Goal: Task Accomplishment & Management: Use online tool/utility

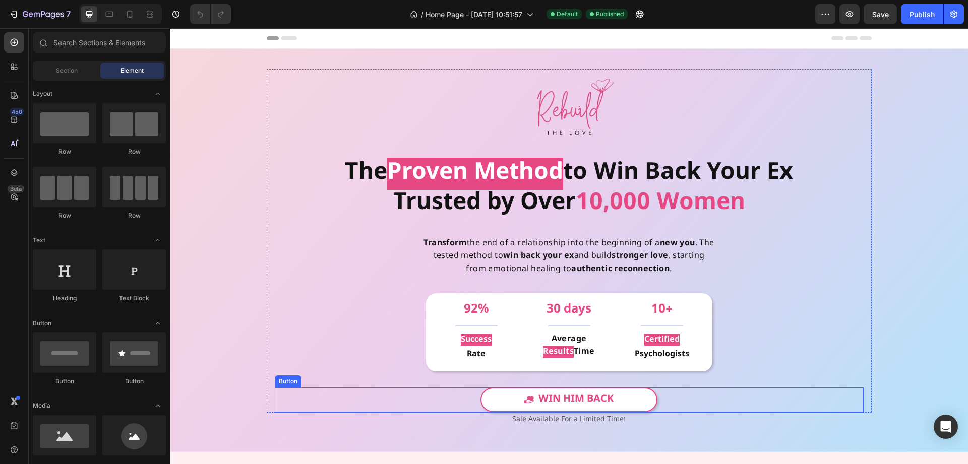
click at [626, 400] on link "Win Him Back" at bounding box center [569, 399] width 177 height 25
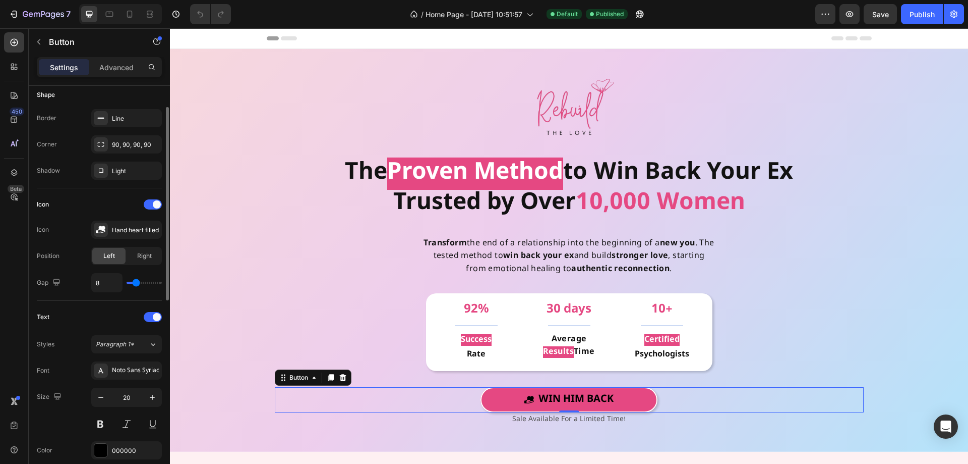
scroll to position [353, 0]
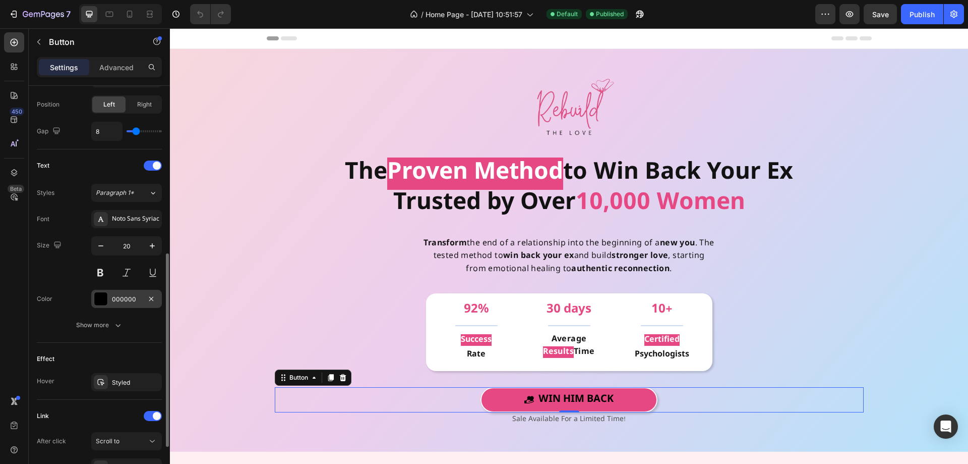
click at [127, 296] on div "000000" at bounding box center [126, 299] width 29 height 9
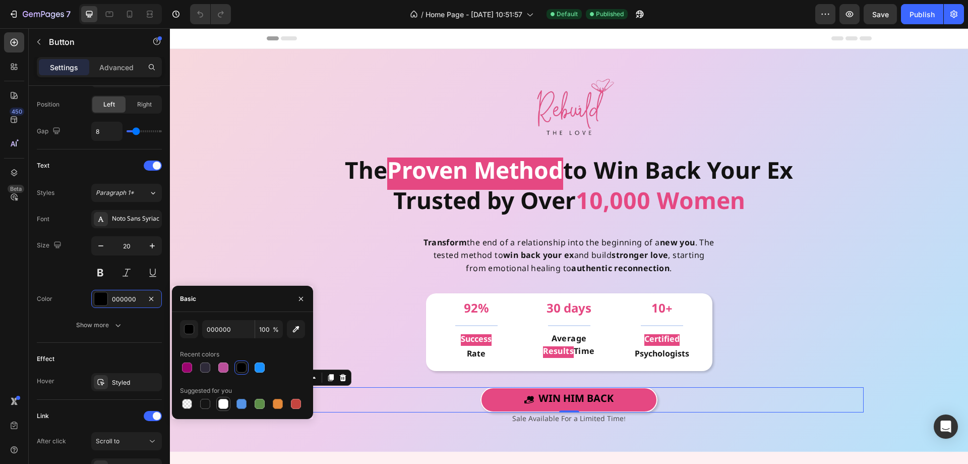
click at [218, 401] on div at bounding box center [223, 403] width 10 height 10
type input "FFFFFF"
click at [339, 318] on div "92% Heading Title Line Success Rate Text Block Title Line 10+ Heading Title Lin…" at bounding box center [569, 332] width 589 height 78
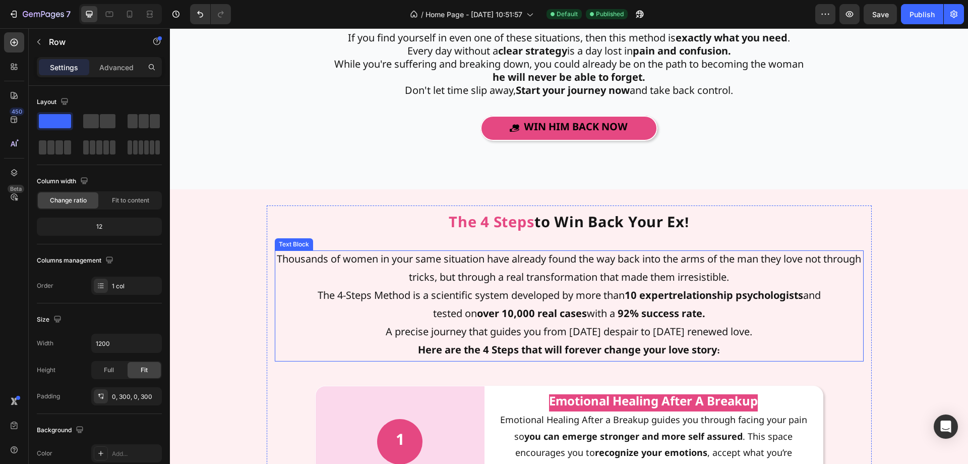
scroll to position [1564, 0]
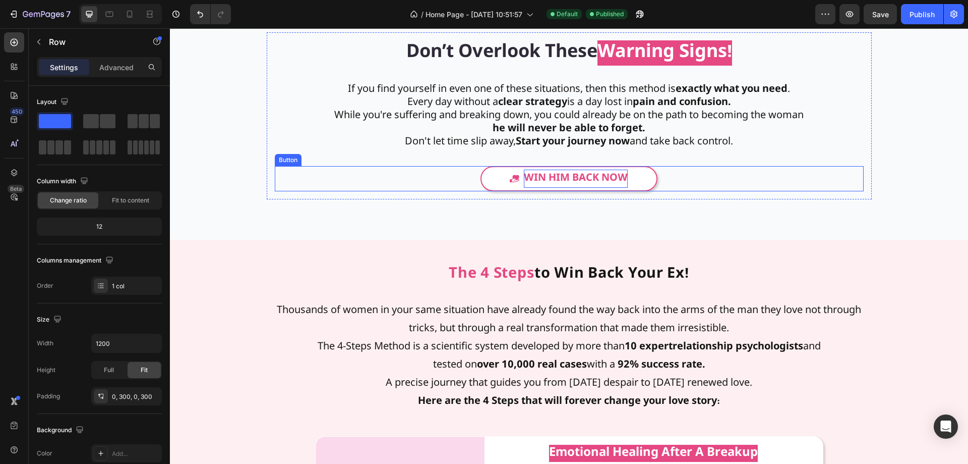
click at [529, 181] on p "Win Him Back NOW" at bounding box center [576, 178] width 104 height 18
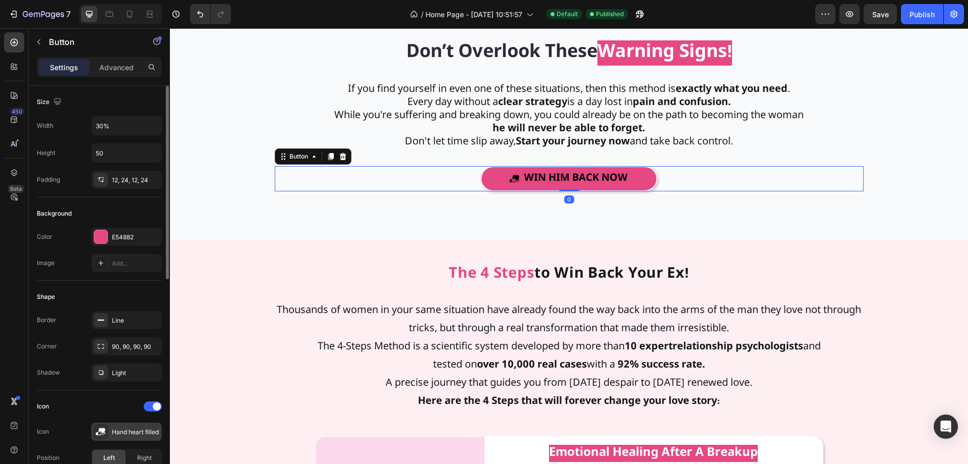
scroll to position [202, 0]
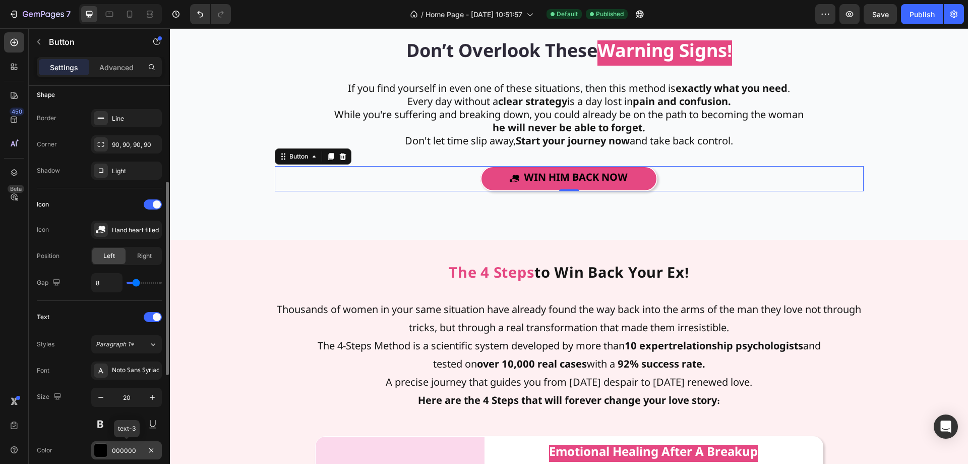
click at [131, 457] on div "000000" at bounding box center [126, 450] width 71 height 18
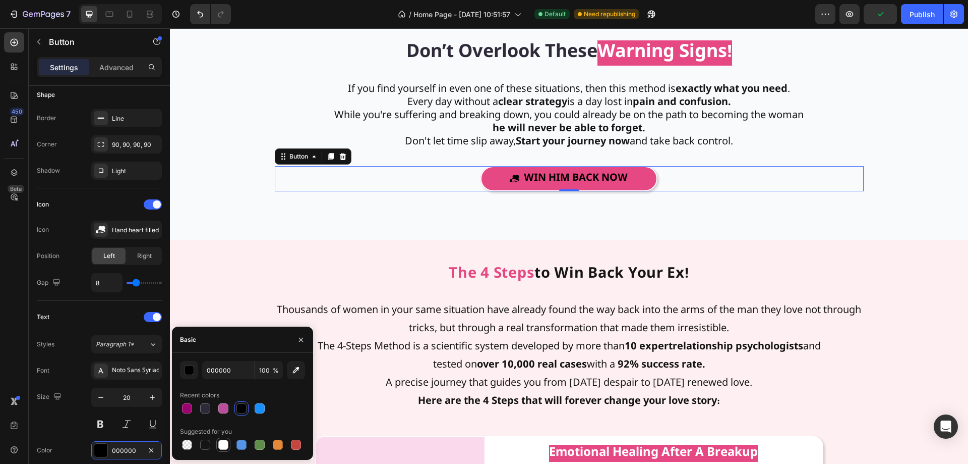
click at [219, 443] on div at bounding box center [223, 444] width 10 height 10
type input "FFFFFF"
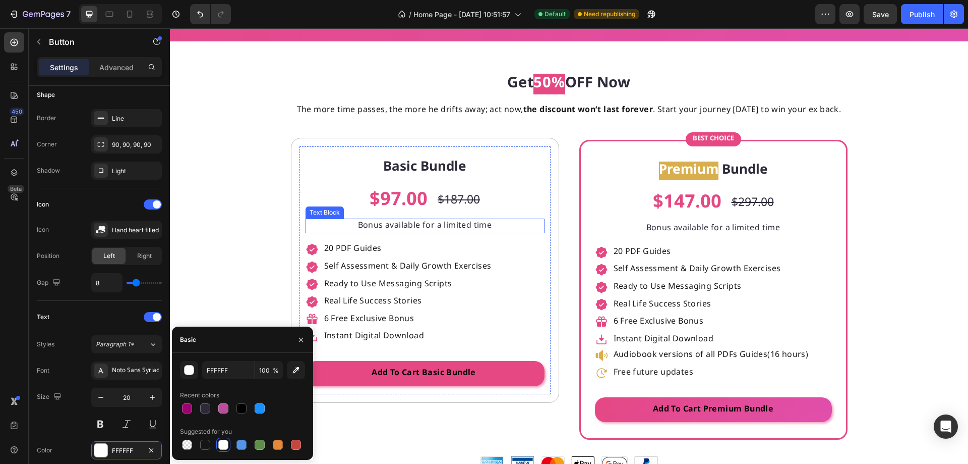
scroll to position [3178, 0]
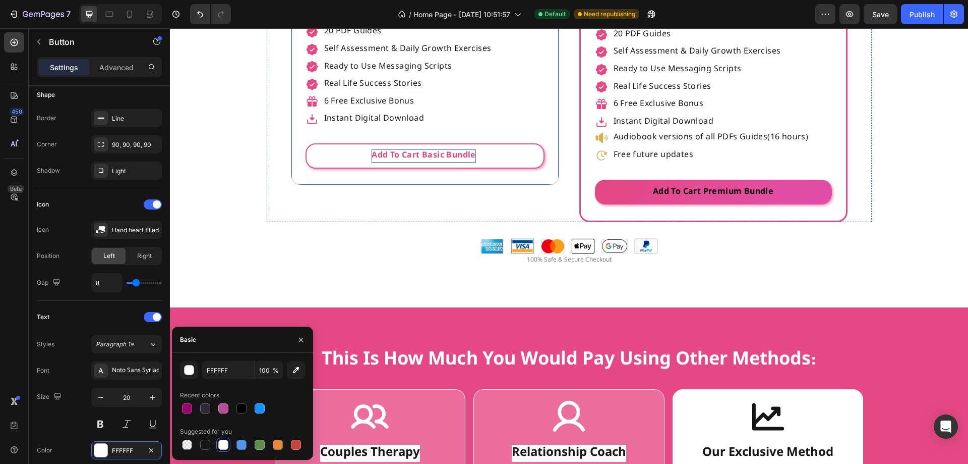
click at [404, 160] on div "Add To Cart Basic Bundle" at bounding box center [424, 155] width 104 height 13
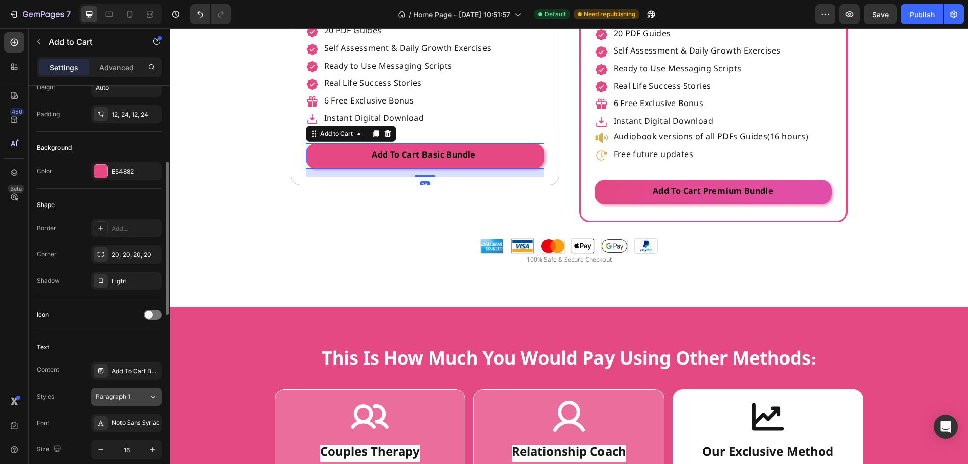
scroll to position [353, 0]
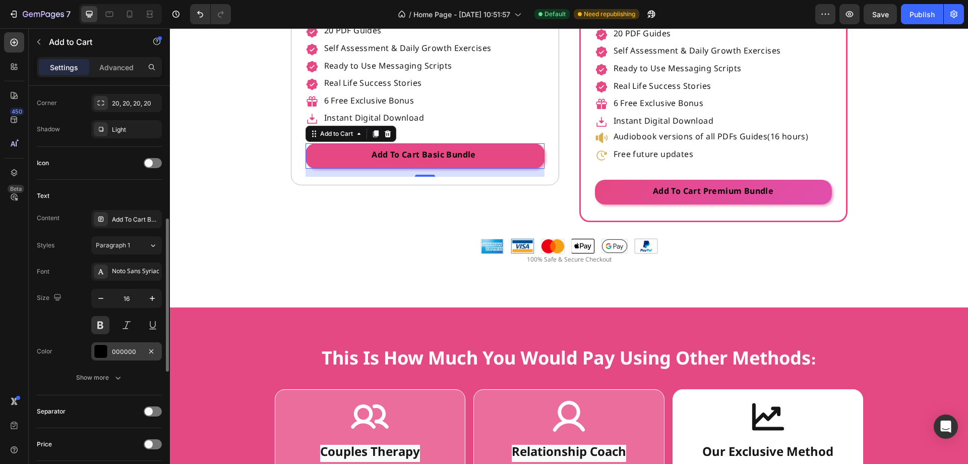
click at [123, 353] on div "000000" at bounding box center [126, 351] width 29 height 9
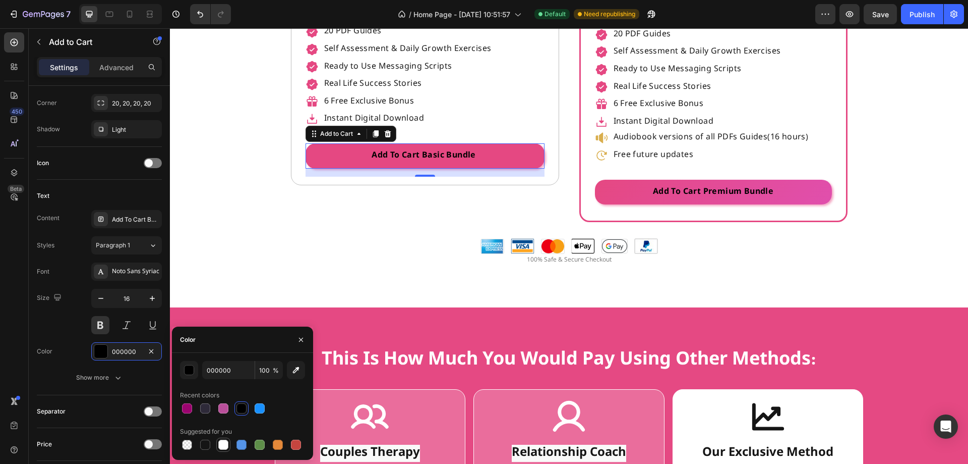
click at [223, 444] on div at bounding box center [223, 444] width 10 height 10
type input "FFFFFF"
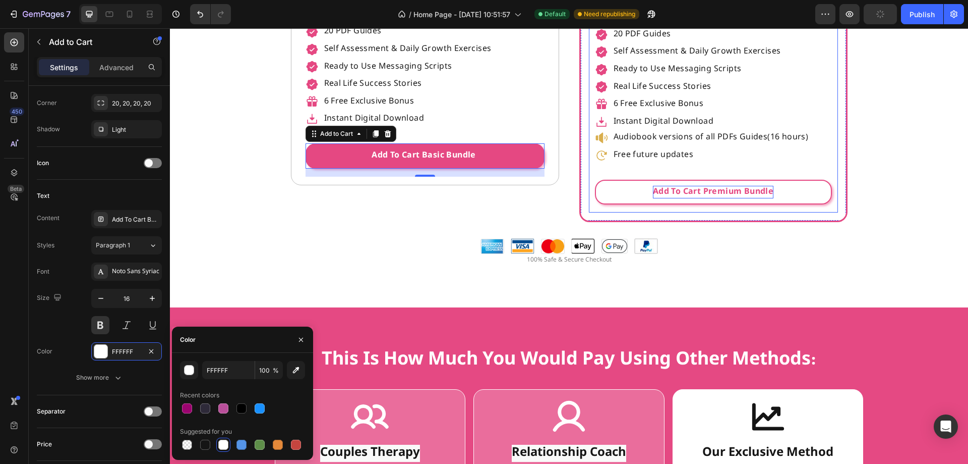
click at [666, 190] on div "Add To Cart Premium Bundle" at bounding box center [713, 192] width 121 height 13
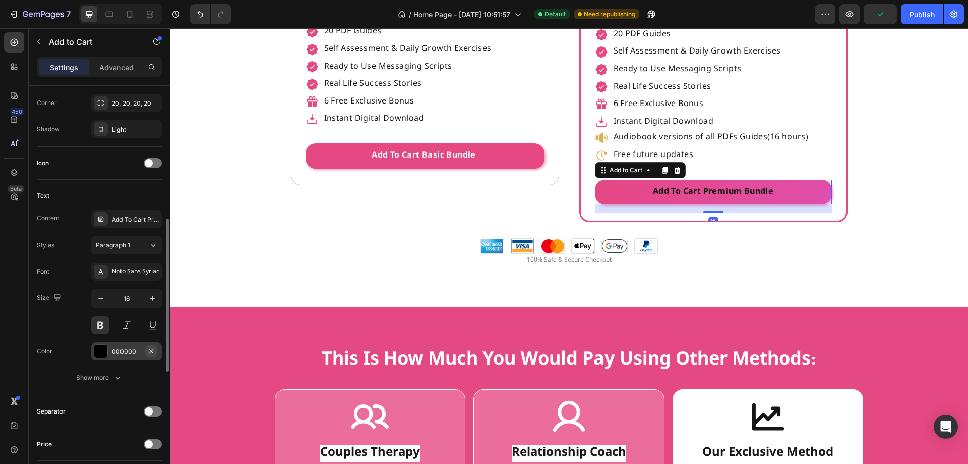
click at [155, 350] on button "button" at bounding box center [151, 351] width 12 height 12
click at [130, 351] on div "Add..." at bounding box center [135, 351] width 47 height 9
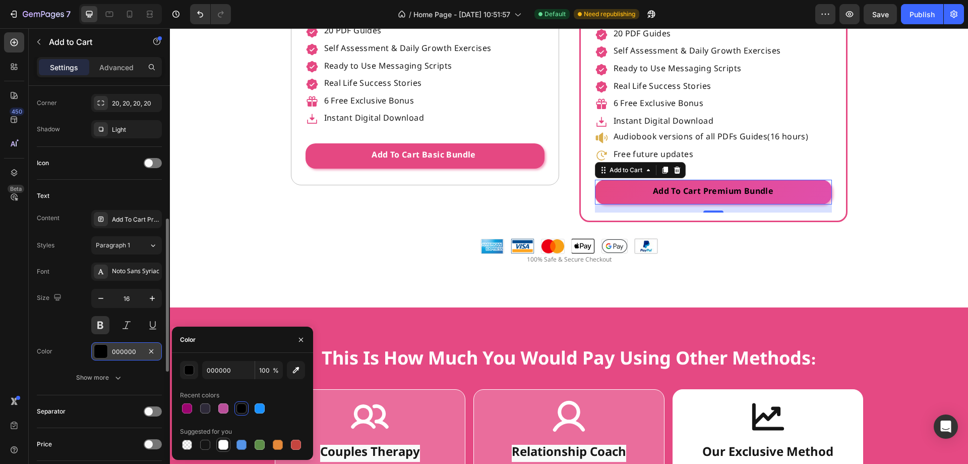
click at [220, 445] on div at bounding box center [223, 444] width 10 height 10
type input "FFFFFF"
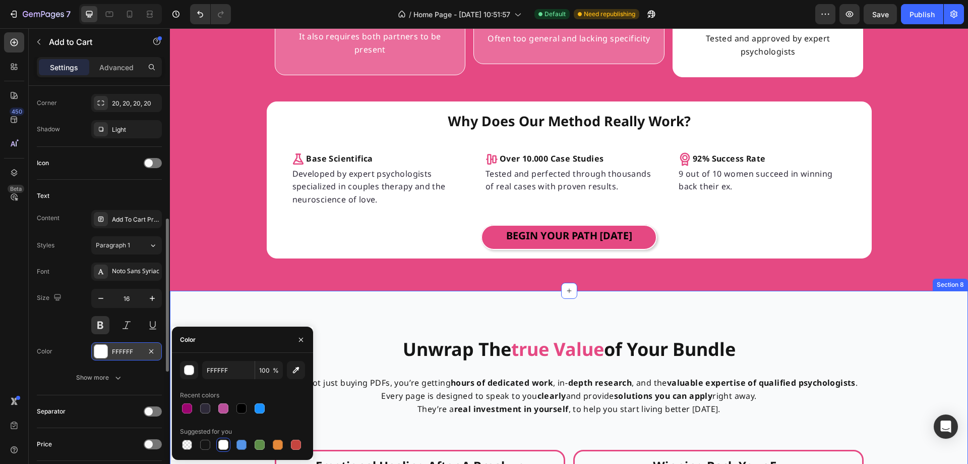
scroll to position [3682, 0]
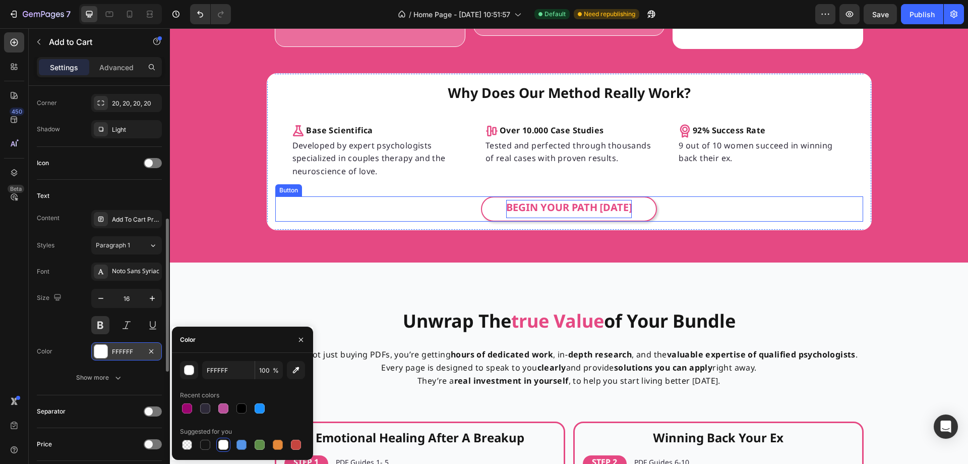
click at [568, 209] on p "Begin your path [DATE]" at bounding box center [569, 209] width 126 height 18
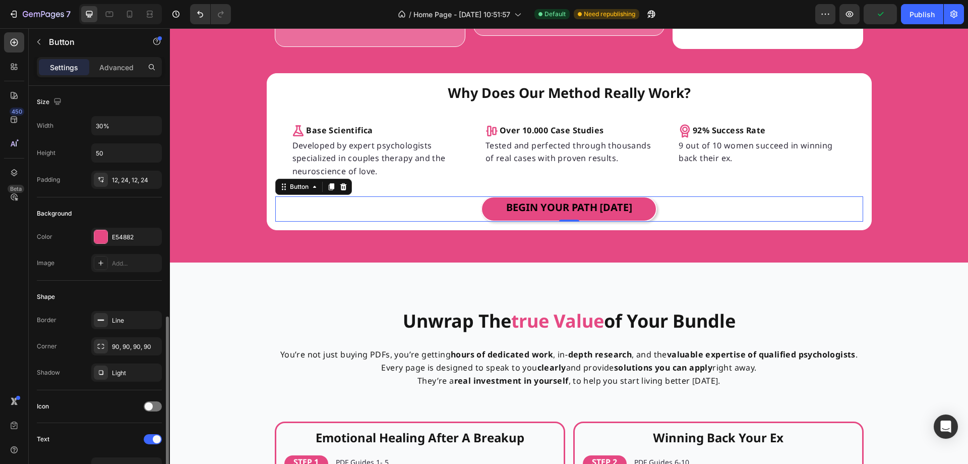
scroll to position [202, 0]
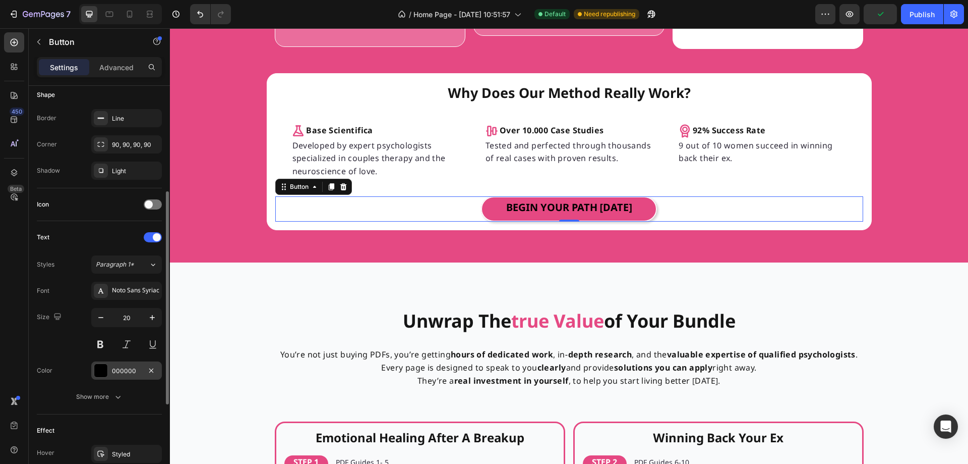
click at [122, 371] on div "000000" at bounding box center [126, 370] width 29 height 9
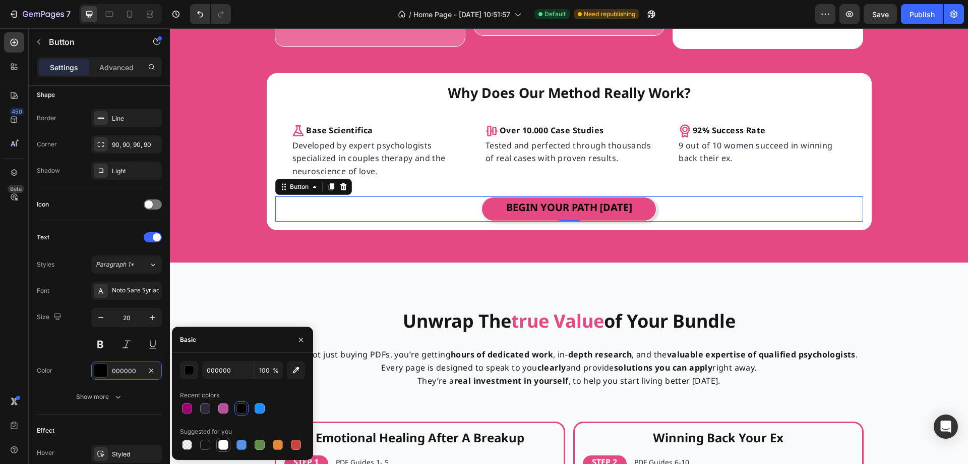
click at [220, 443] on div at bounding box center [223, 444] width 10 height 10
type input "FFFFFF"
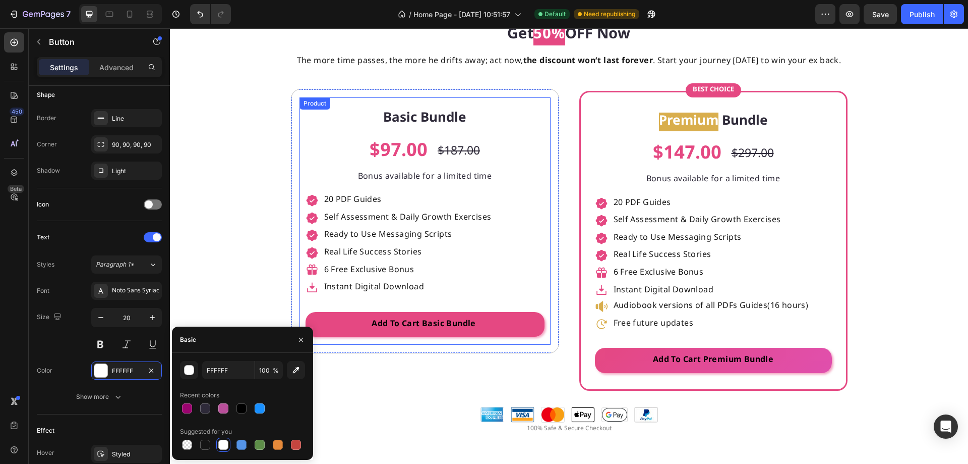
scroll to position [4741, 0]
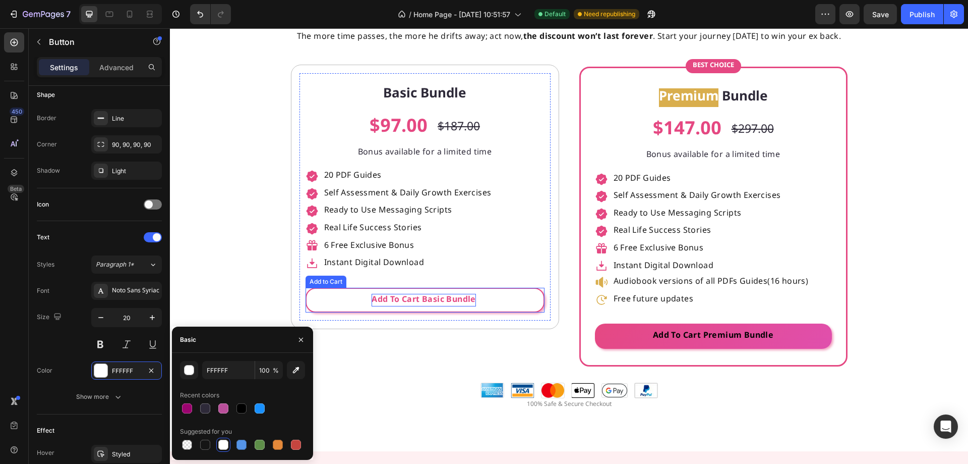
click at [415, 302] on div "Add To Cart Basic Bundle" at bounding box center [424, 300] width 104 height 13
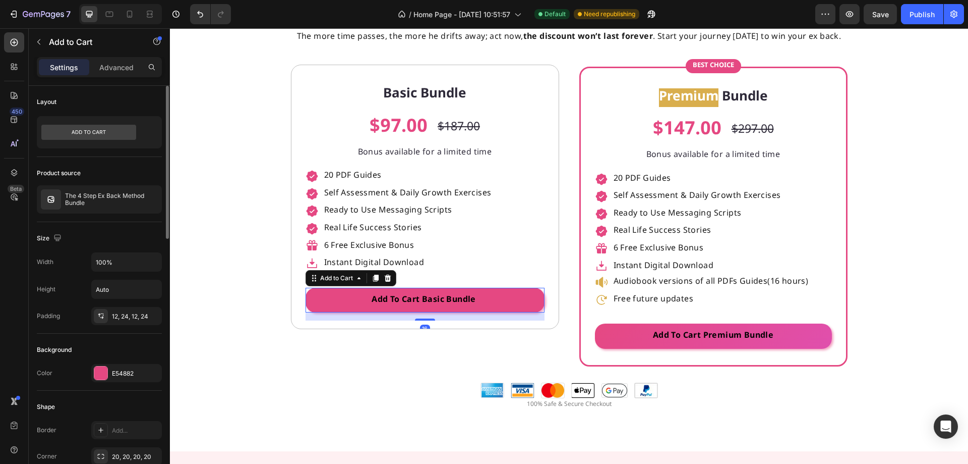
scroll to position [303, 0]
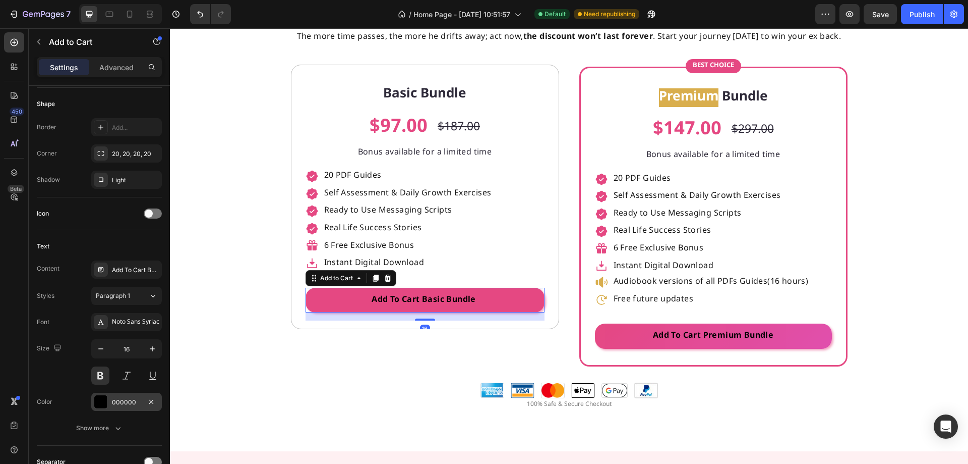
click at [123, 410] on div "000000" at bounding box center [126, 401] width 71 height 18
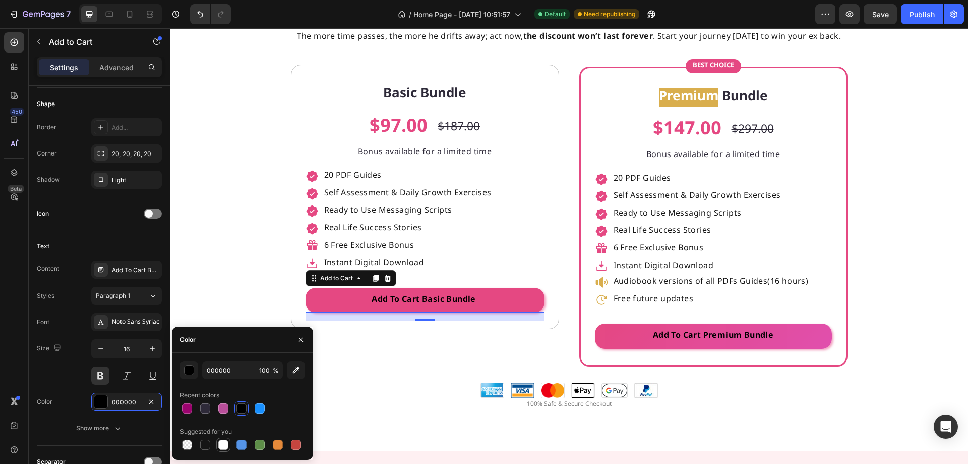
click at [225, 443] on div at bounding box center [223, 444] width 10 height 10
type input "FFFFFF"
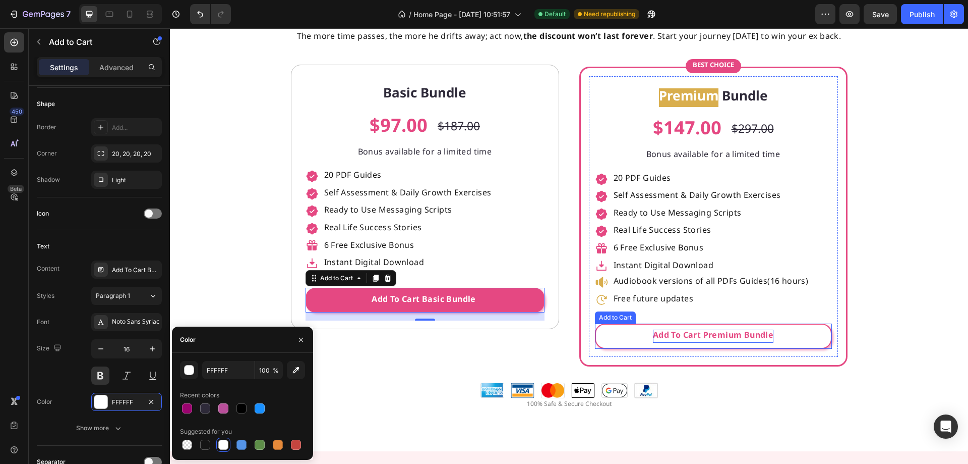
click at [671, 340] on div "Add To Cart Premium Bundle" at bounding box center [713, 335] width 121 height 13
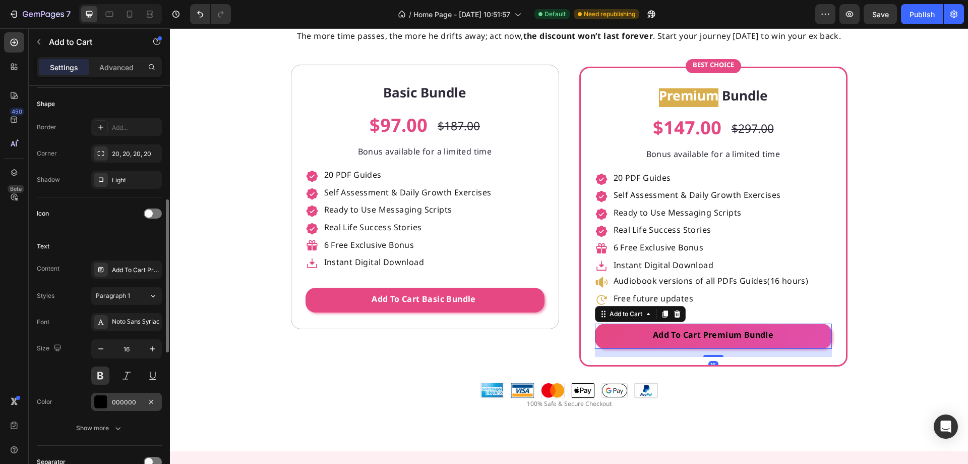
click at [126, 403] on div "000000" at bounding box center [126, 401] width 29 height 9
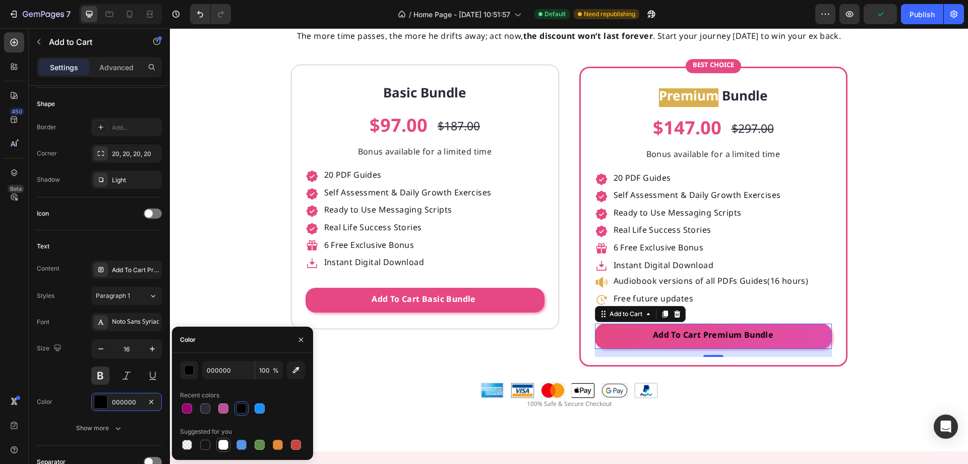
click at [220, 445] on div at bounding box center [223, 444] width 10 height 10
type input "FFFFFF"
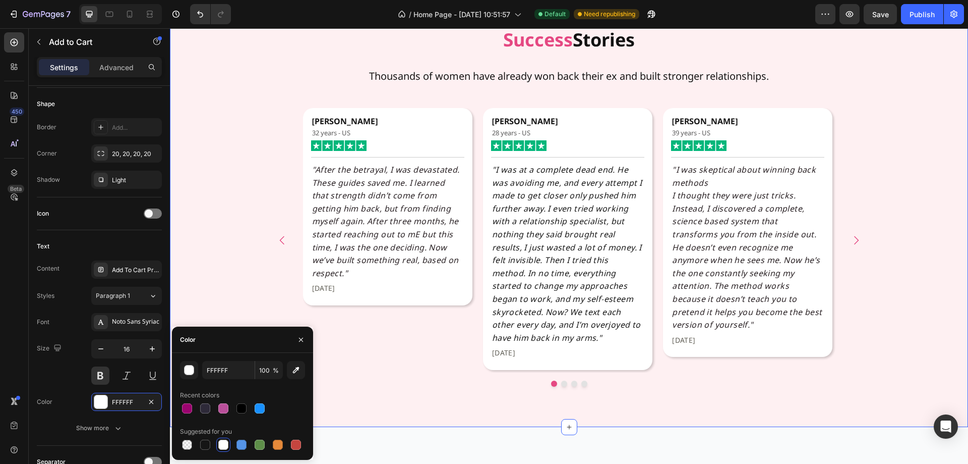
scroll to position [4889, 0]
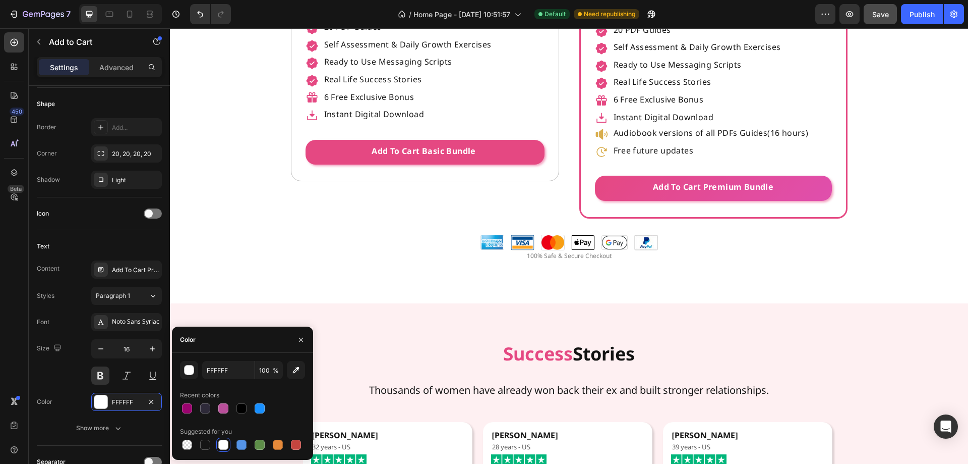
click at [881, 14] on span "Save" at bounding box center [881, 14] width 17 height 9
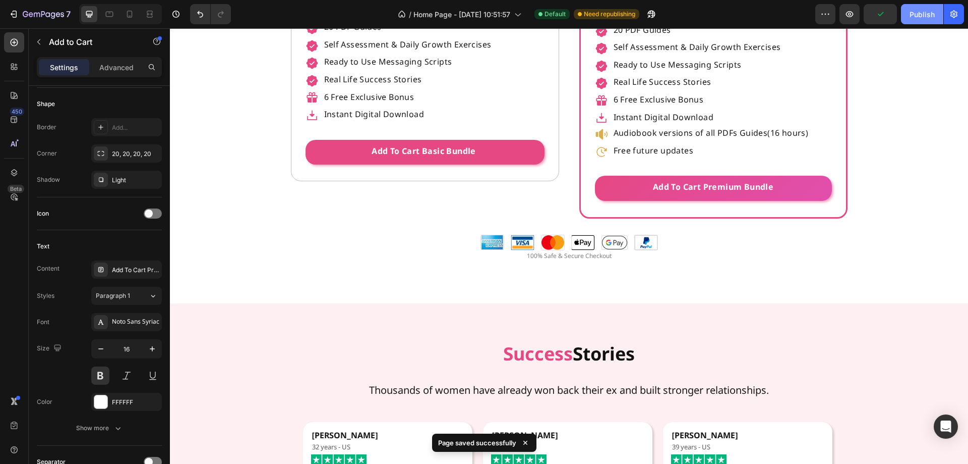
click at [917, 16] on div "Publish" at bounding box center [922, 14] width 25 height 11
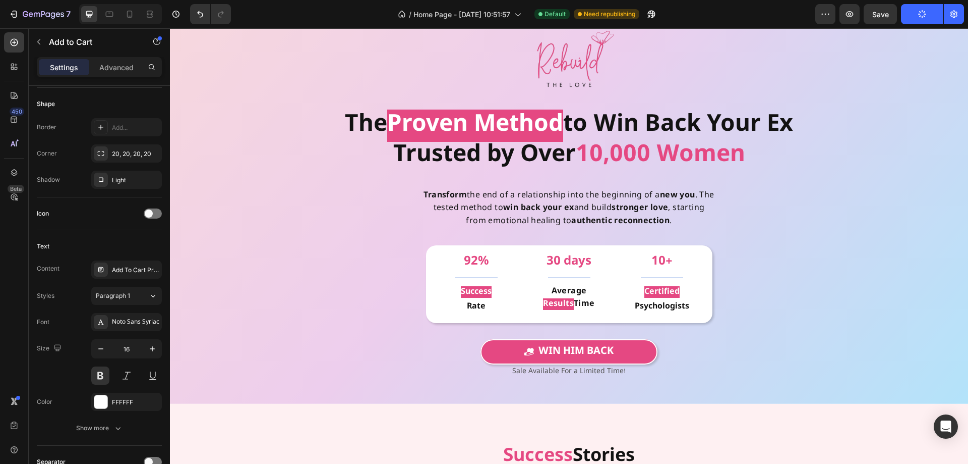
scroll to position [0, 0]
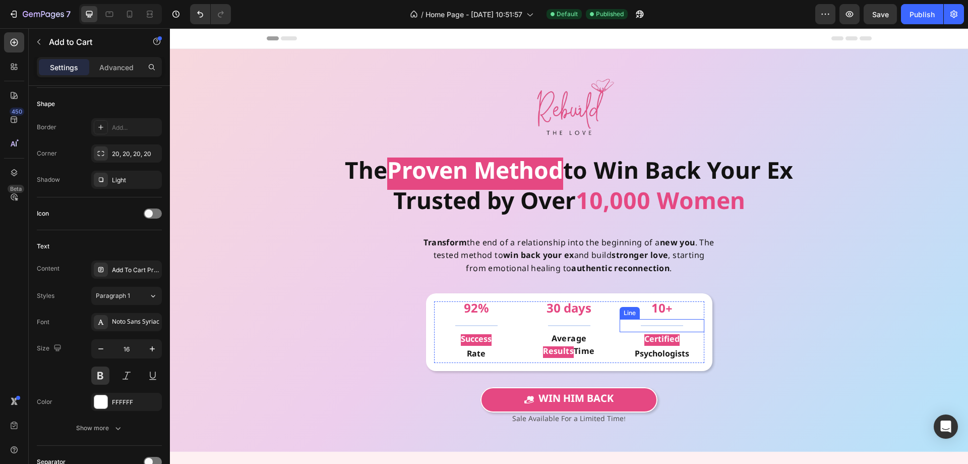
click at [670, 325] on div at bounding box center [662, 325] width 42 height 1
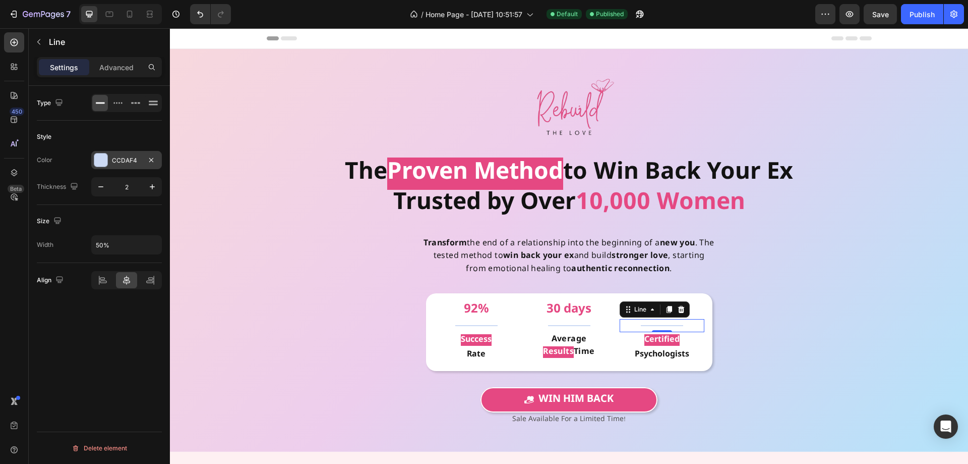
click at [128, 160] on div "CCDAF4" at bounding box center [126, 160] width 29 height 9
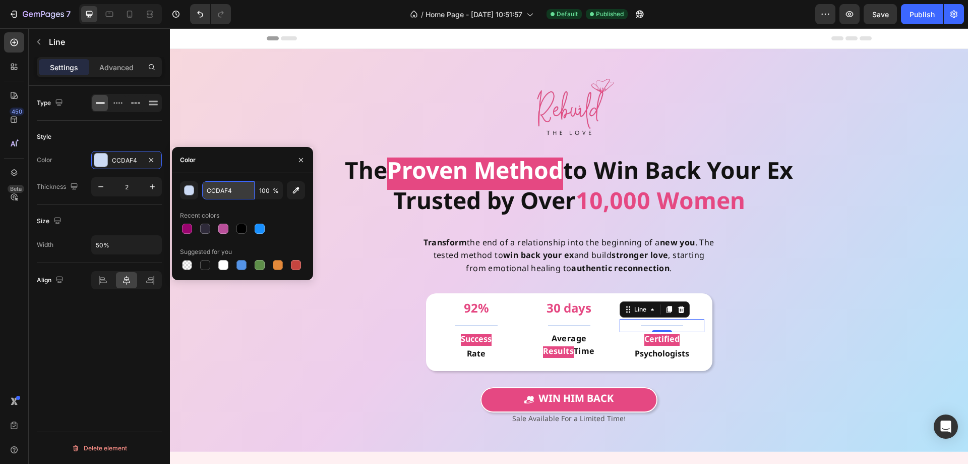
click at [215, 193] on input "CCDAF4" at bounding box center [228, 190] width 52 height 18
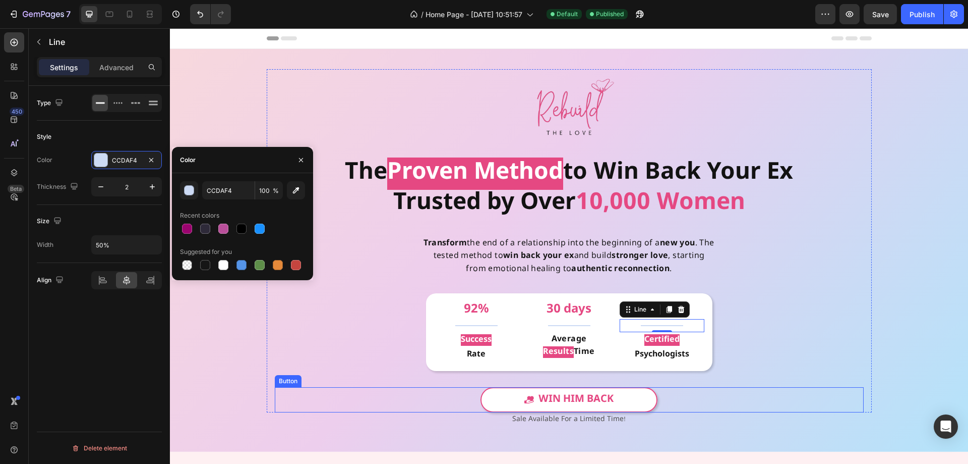
click at [504, 399] on link "Win Him Back" at bounding box center [569, 399] width 177 height 25
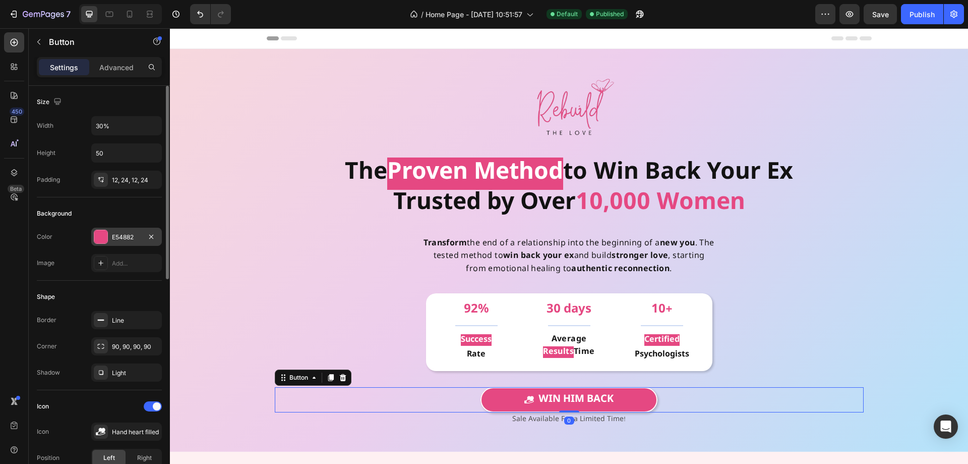
click at [118, 239] on div "E54882" at bounding box center [126, 237] width 29 height 9
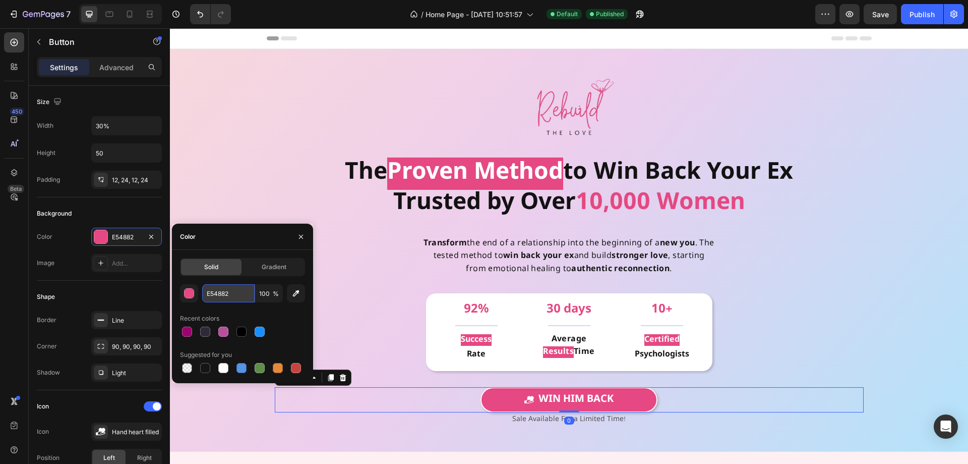
click at [225, 297] on input "E54882" at bounding box center [228, 293] width 52 height 18
click at [239, 298] on input "E54882" at bounding box center [228, 293] width 52 height 18
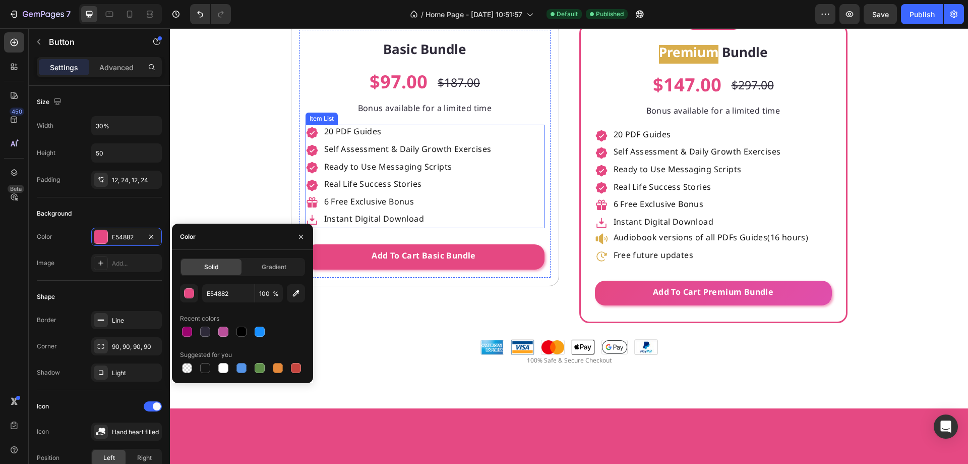
scroll to position [2825, 0]
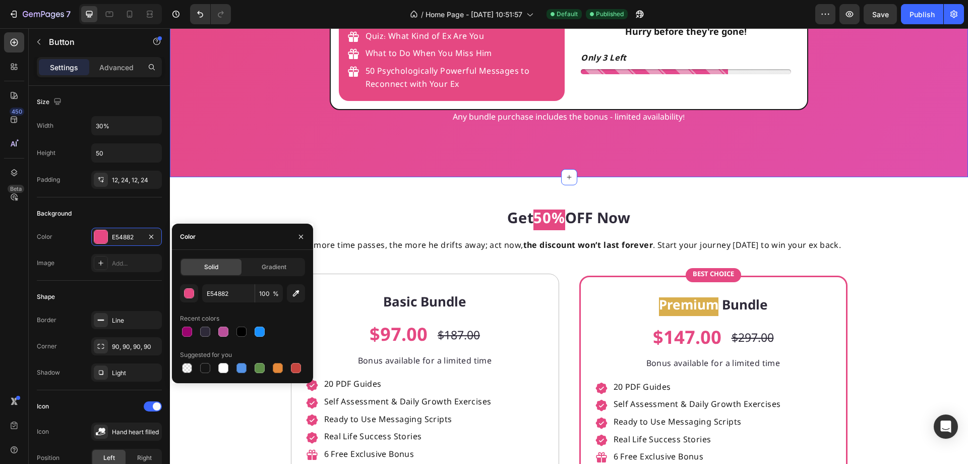
click at [811, 131] on div "15 Mistakes to Avoid 20 Powerful Questions to Ask Your Ex 25 Phrases That Echo …" at bounding box center [569, 40] width 798 height 274
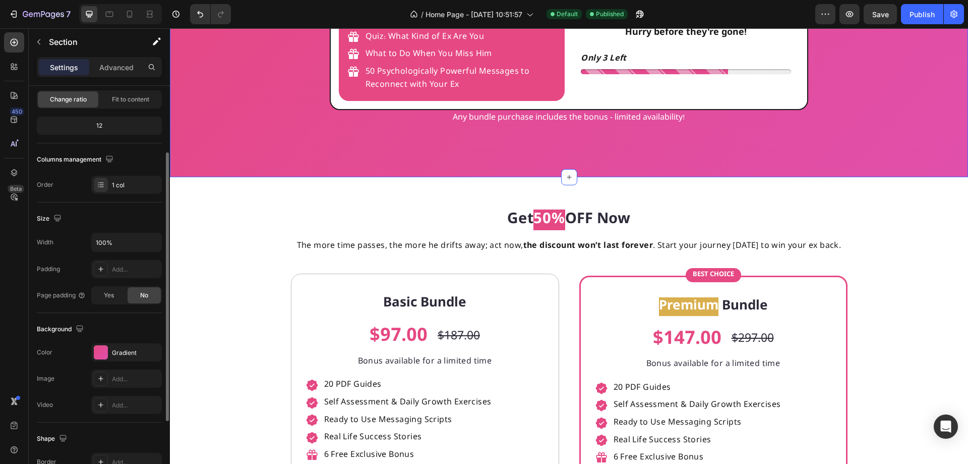
scroll to position [202, 0]
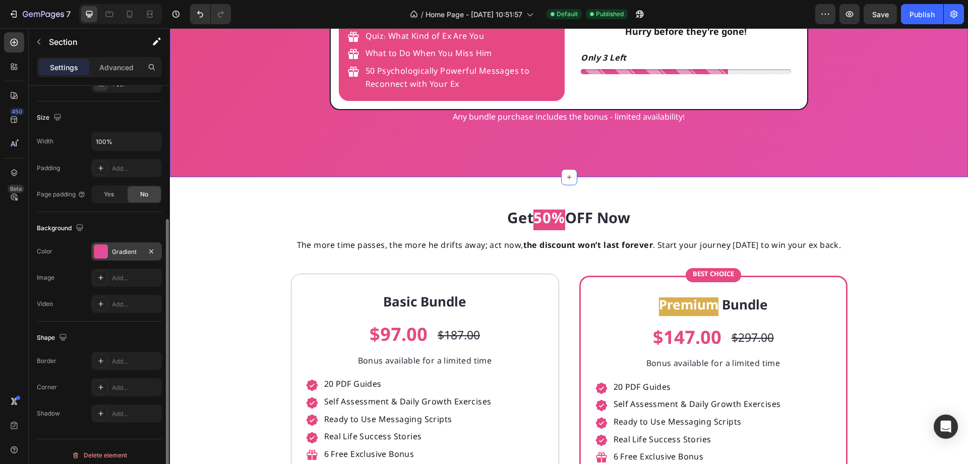
click at [126, 254] on div "Gradient" at bounding box center [126, 251] width 29 height 9
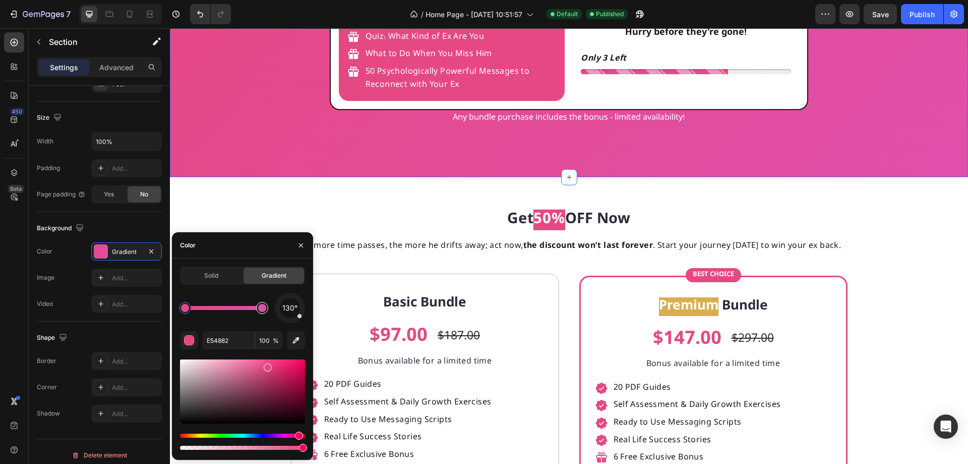
type input "E04FAB"
click at [263, 308] on div at bounding box center [262, 308] width 8 height 8
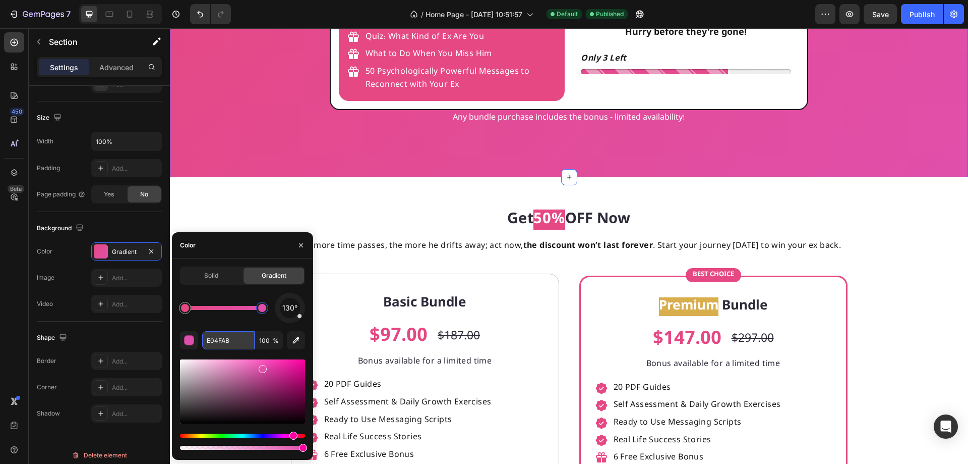
click at [232, 340] on input "E04FAB" at bounding box center [228, 340] width 52 height 18
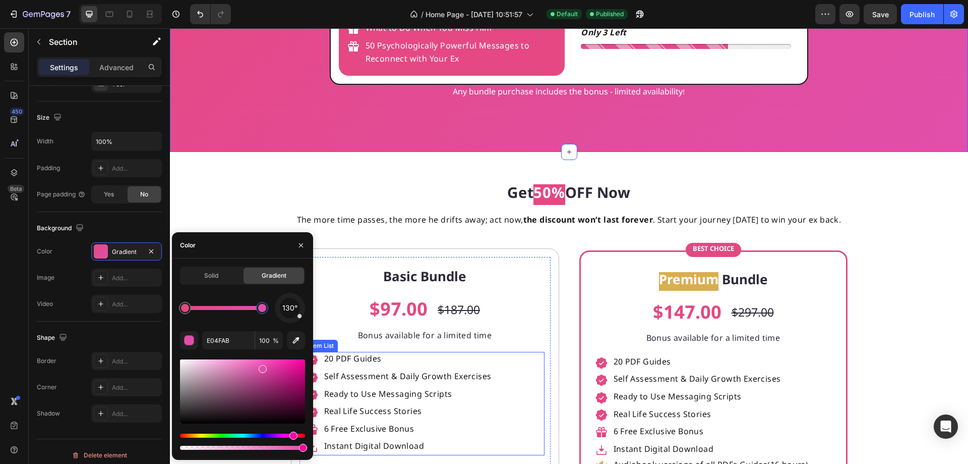
scroll to position [2875, 0]
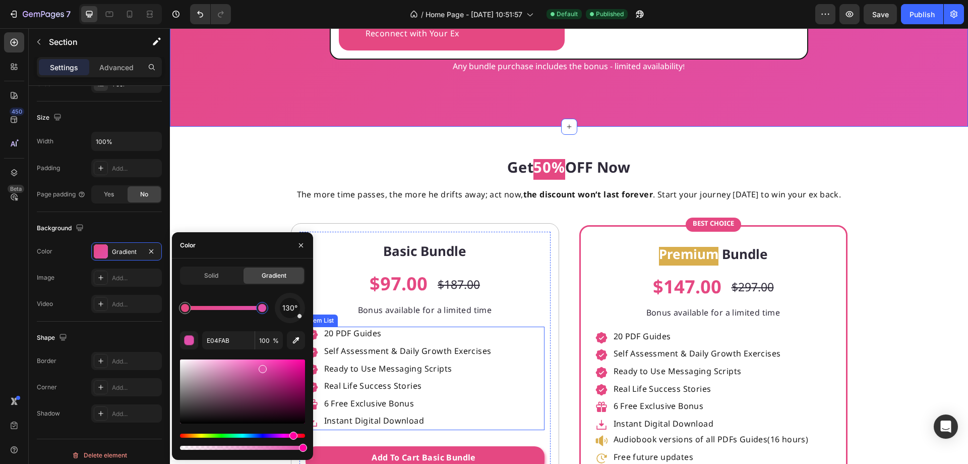
click at [413, 404] on p "6 Free Exclusive Bonus" at bounding box center [407, 404] width 167 height 13
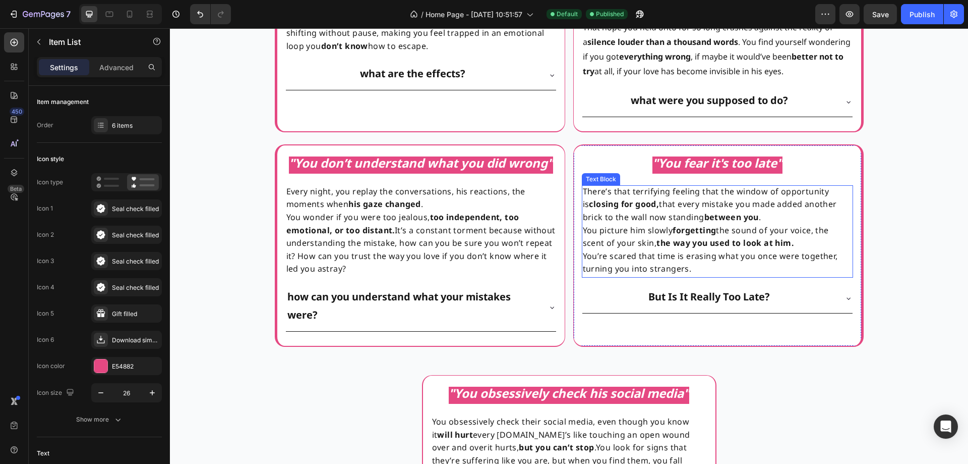
scroll to position [1009, 0]
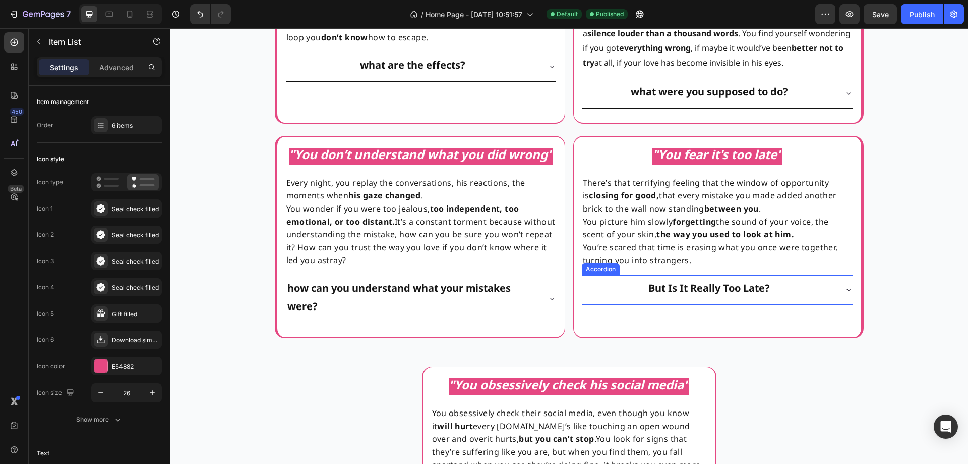
click at [805, 293] on div "But Is It Really Too Late?" at bounding box center [710, 289] width 254 height 21
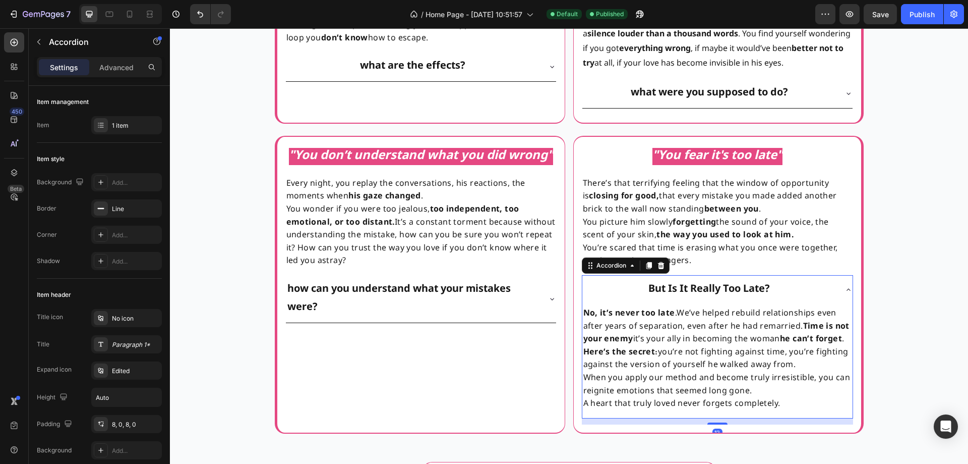
click at [805, 293] on div "But Is It Really Too Late?" at bounding box center [710, 289] width 254 height 21
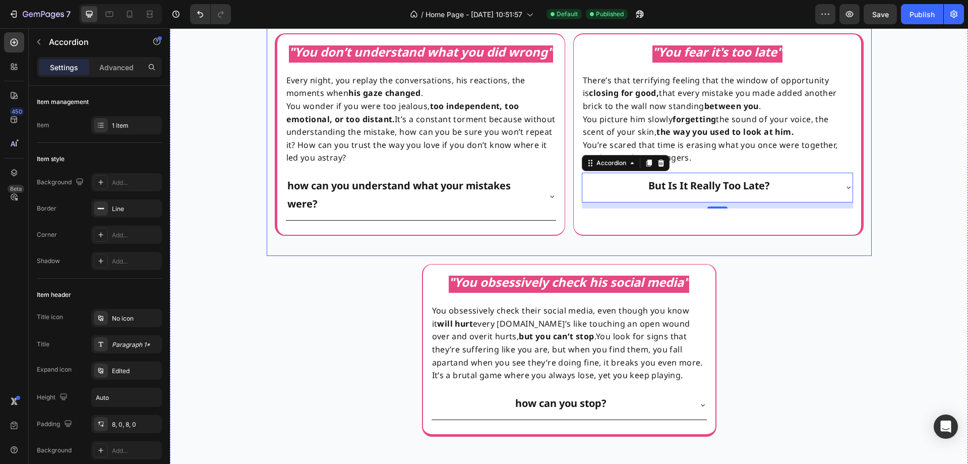
scroll to position [1110, 0]
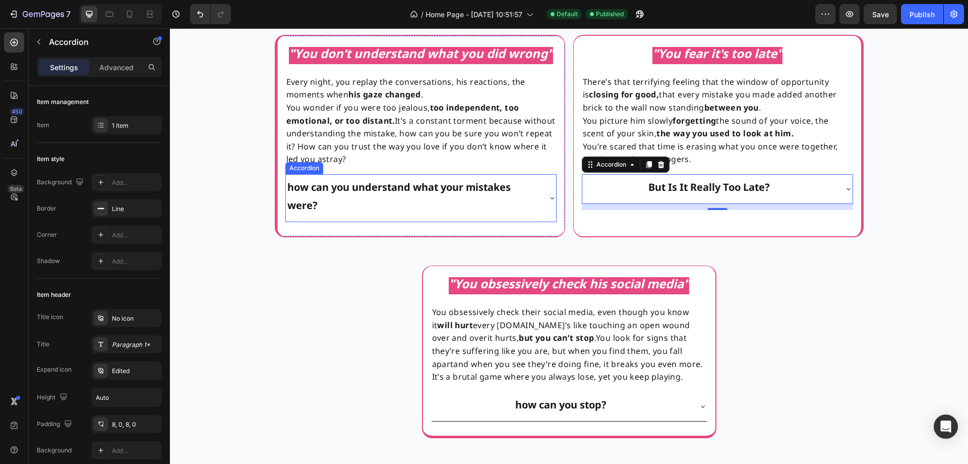
click at [548, 200] on icon at bounding box center [552, 198] width 8 height 8
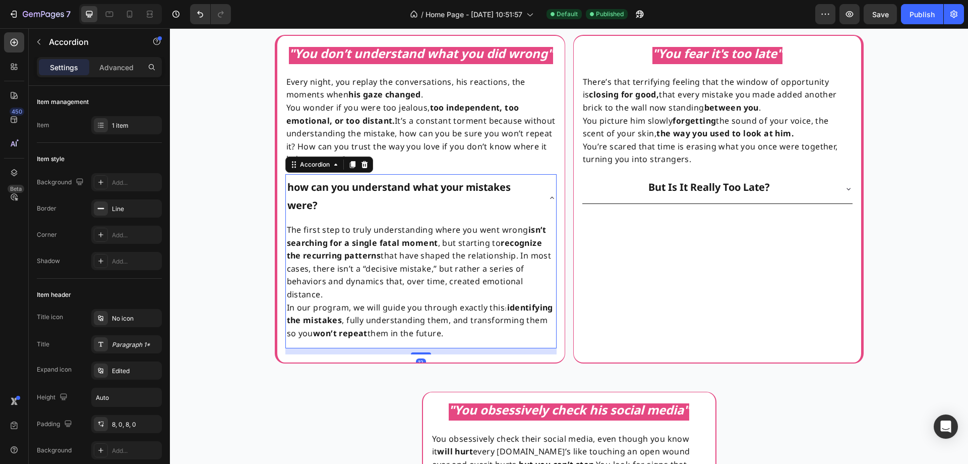
click at [548, 200] on icon at bounding box center [552, 198] width 8 height 8
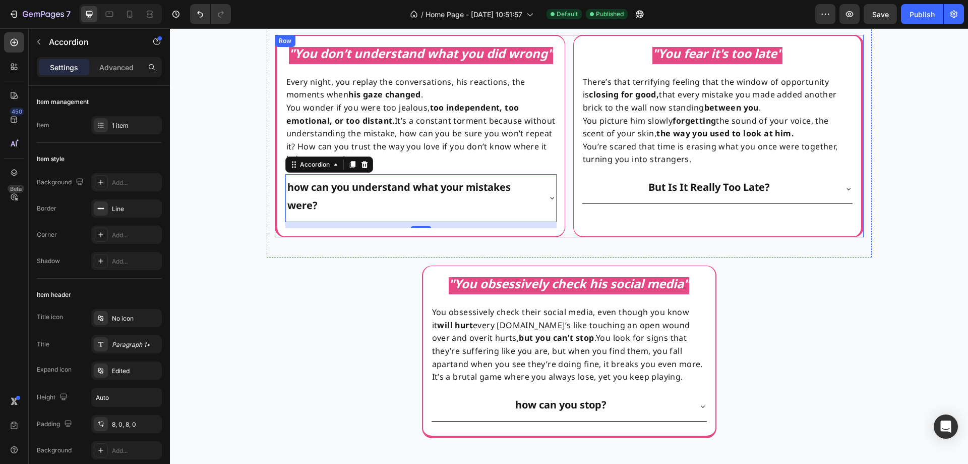
click at [566, 203] on div "" You don’t understand what you did wrong " Text Block Row Every night, you rep…" at bounding box center [569, 136] width 589 height 202
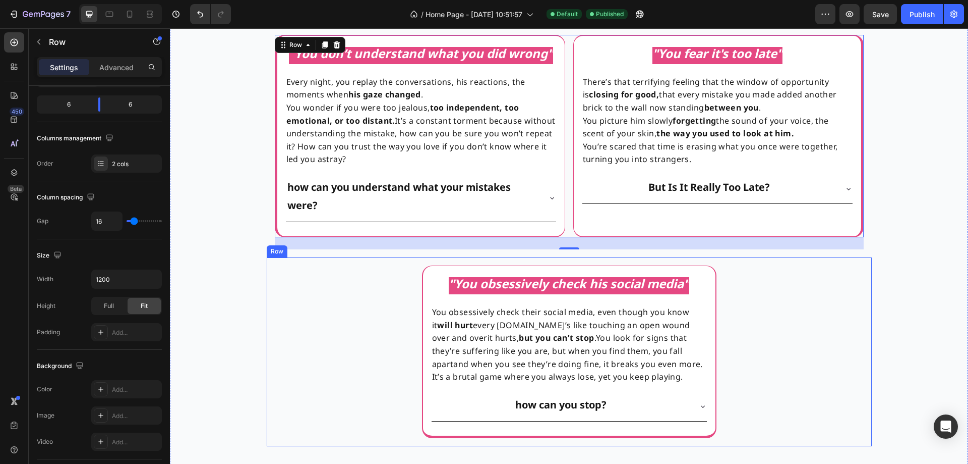
scroll to position [1059, 0]
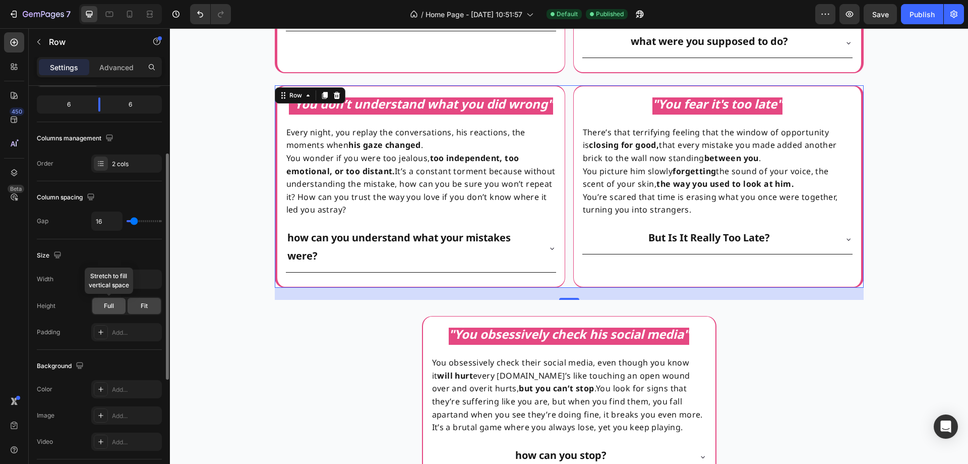
click at [103, 307] on div "Full" at bounding box center [108, 306] width 33 height 16
click at [151, 305] on div "Fit" at bounding box center [144, 306] width 33 height 16
click at [567, 239] on div "" You don’t understand what you did wrong " Text Block Row Every night, you rep…" at bounding box center [569, 186] width 589 height 202
click at [299, 101] on div "Row" at bounding box center [295, 95] width 37 height 12
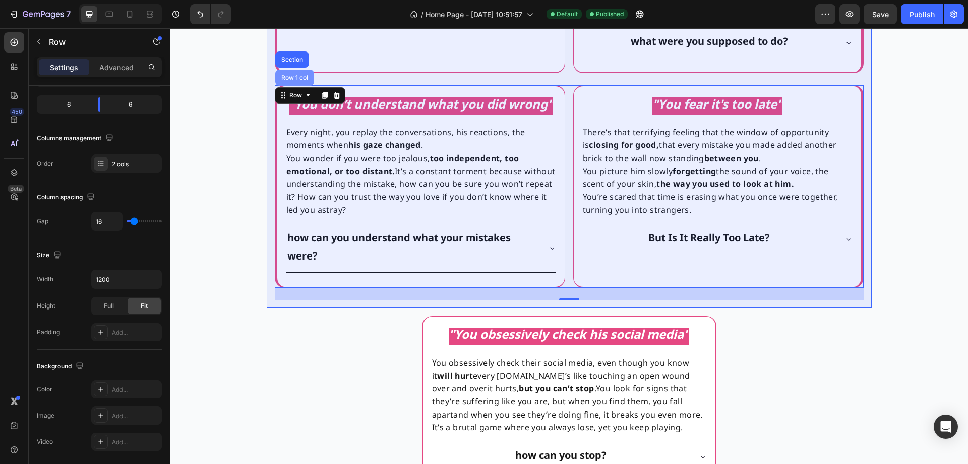
click at [299, 76] on div "Row 1 col" at bounding box center [294, 78] width 31 height 6
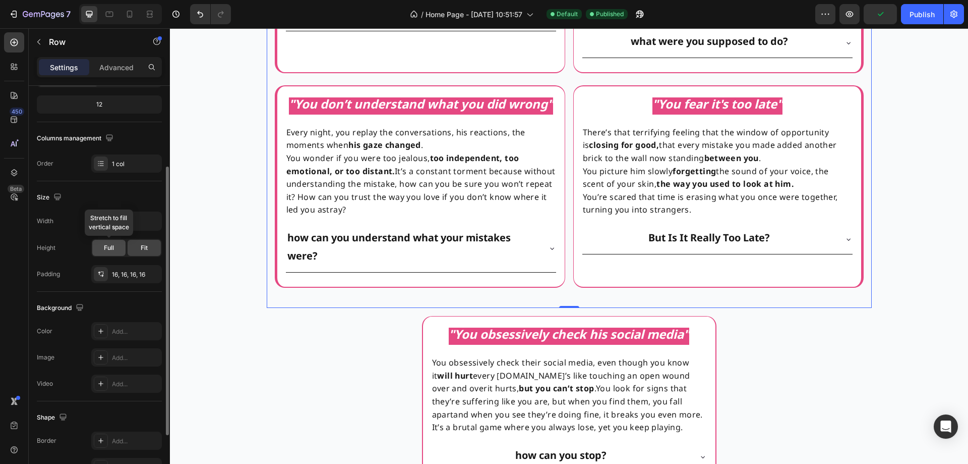
click at [105, 245] on span "Full" at bounding box center [109, 247] width 10 height 9
click at [136, 248] on div "Fit" at bounding box center [144, 248] width 33 height 16
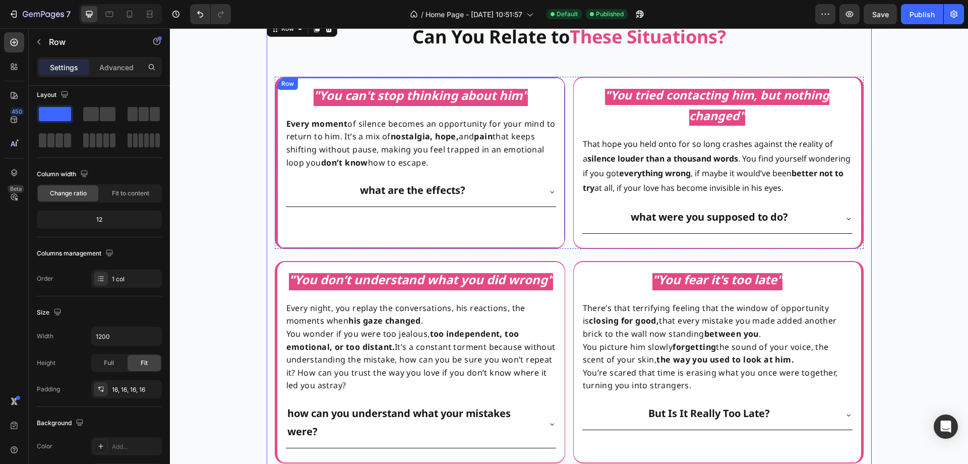
scroll to position [857, 0]
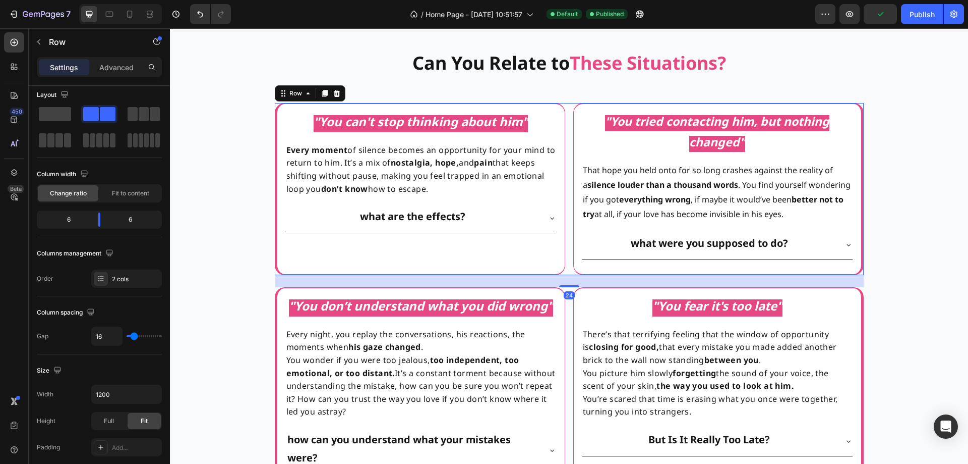
click at [569, 204] on div ""You can't stop thinking about him" Text Block Row Every moment of silence beco…" at bounding box center [569, 189] width 589 height 172
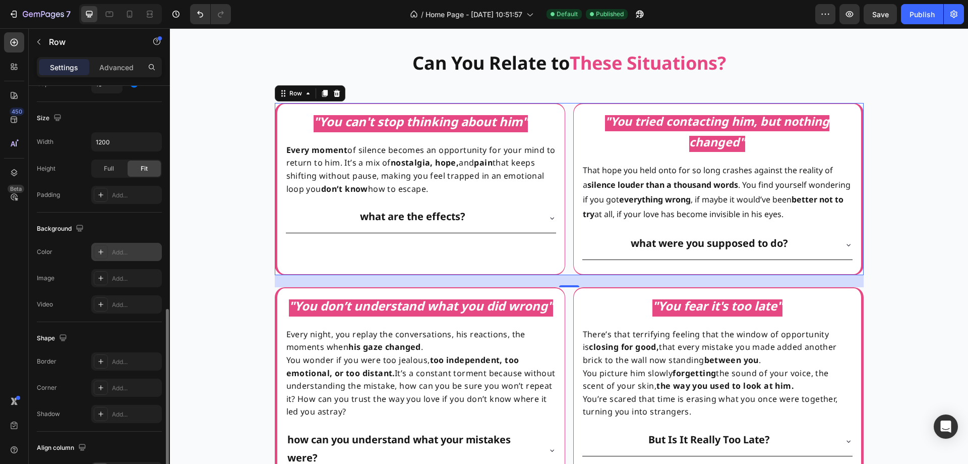
scroll to position [310, 0]
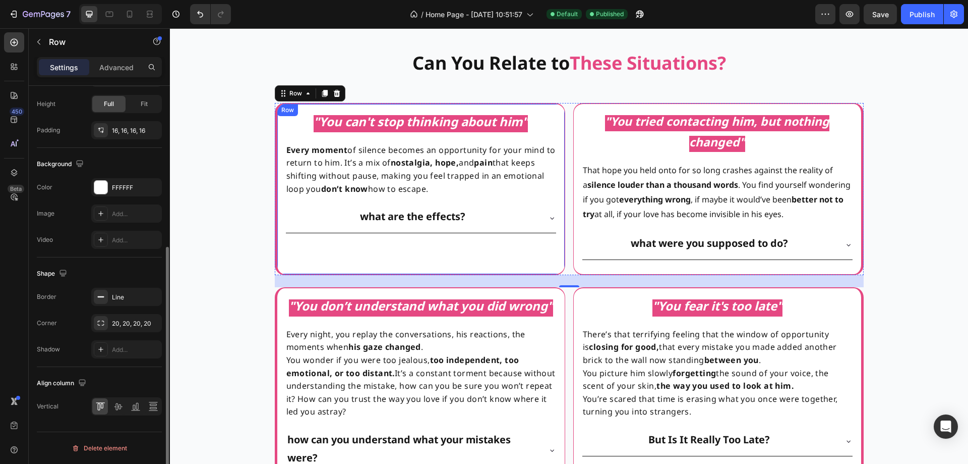
click at [448, 264] on div ""You can't stop thinking about him" Text Block Row Every moment of silence beco…" at bounding box center [420, 189] width 271 height 154
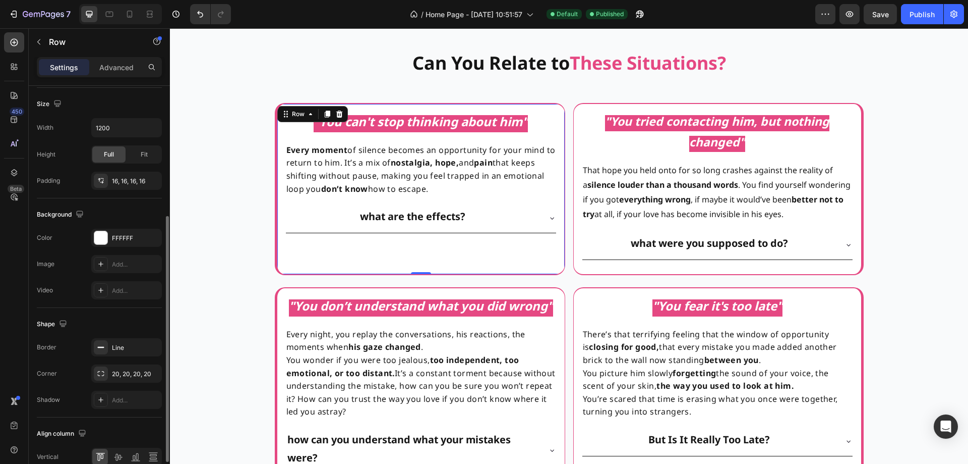
scroll to position [165, 0]
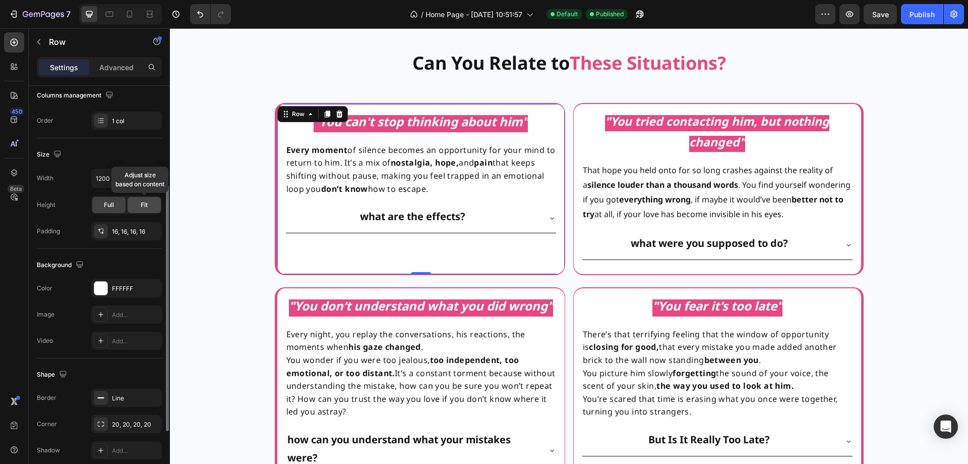
click at [134, 209] on div "Fit" at bounding box center [144, 205] width 33 height 16
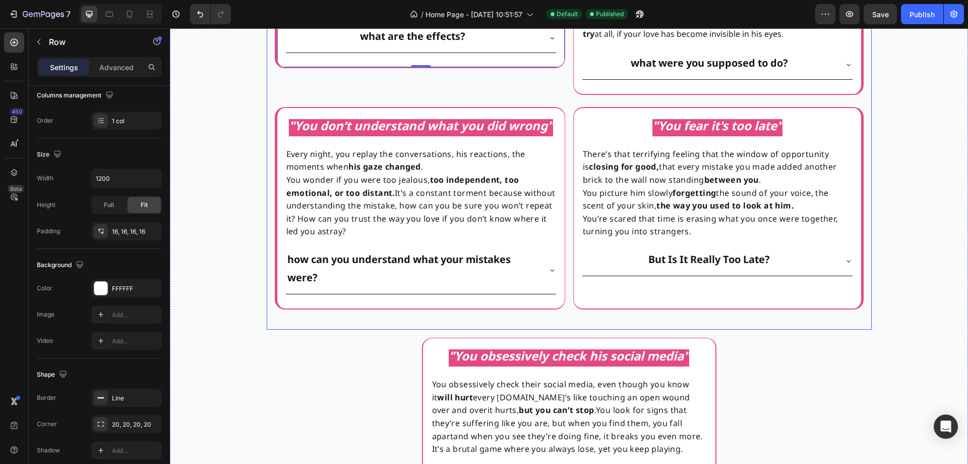
scroll to position [1059, 0]
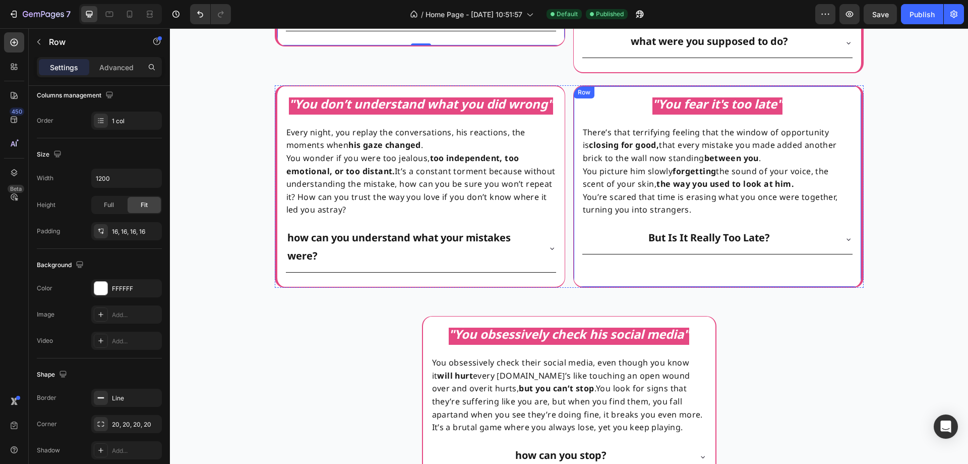
click at [617, 282] on div ""You fear it's too late" Text Block Row There’s that terrifying feeling that th…" at bounding box center [718, 186] width 291 height 202
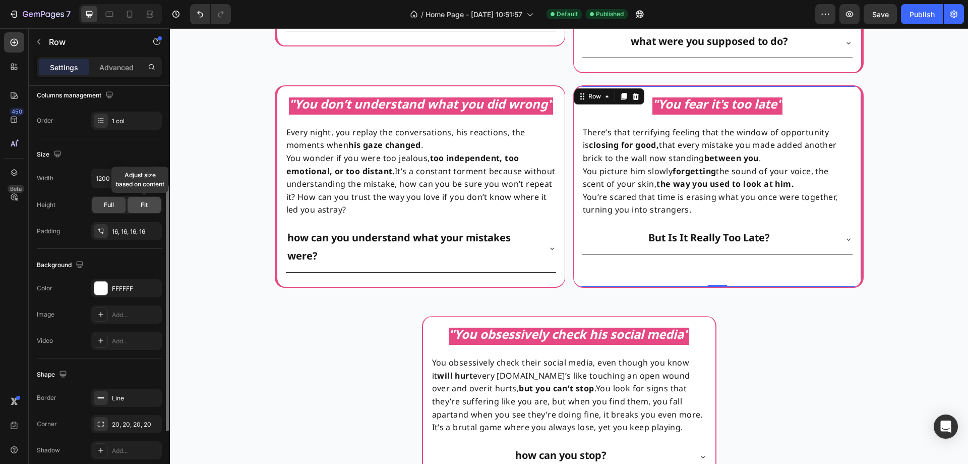
click at [145, 208] on span "Fit" at bounding box center [144, 204] width 7 height 9
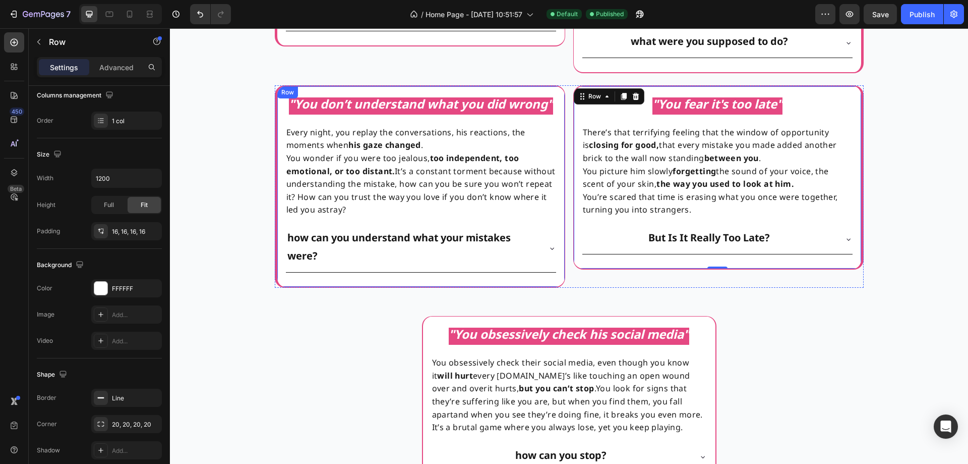
click at [338, 277] on div "" You don’t understand what you did wrong " Text Block Row Every night, you rep…" at bounding box center [420, 186] width 271 height 184
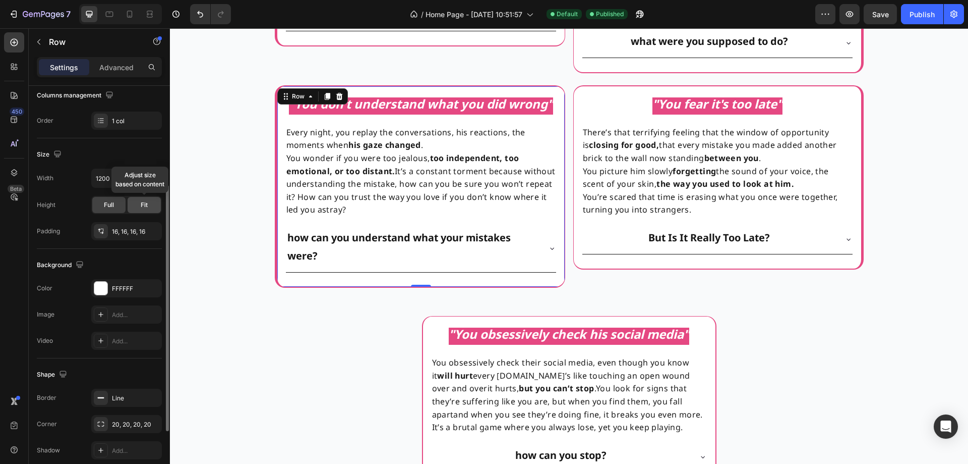
click at [150, 209] on div "Fit" at bounding box center [144, 205] width 33 height 16
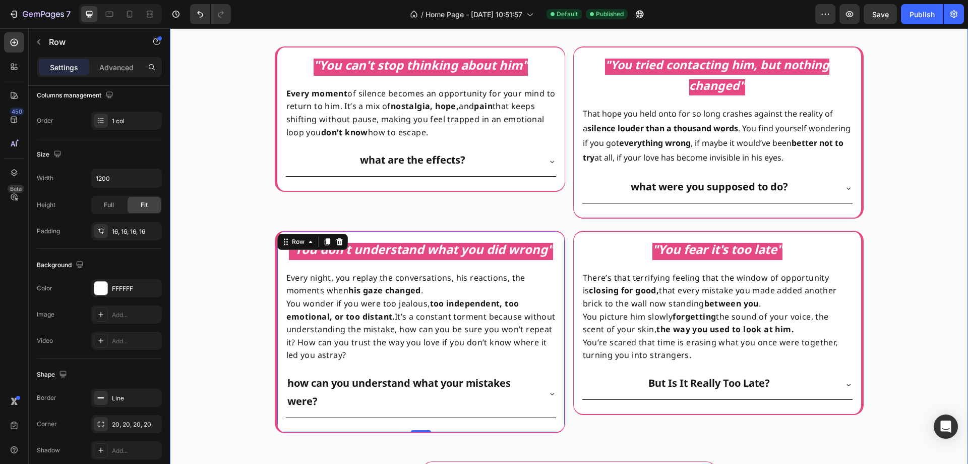
scroll to position [908, 0]
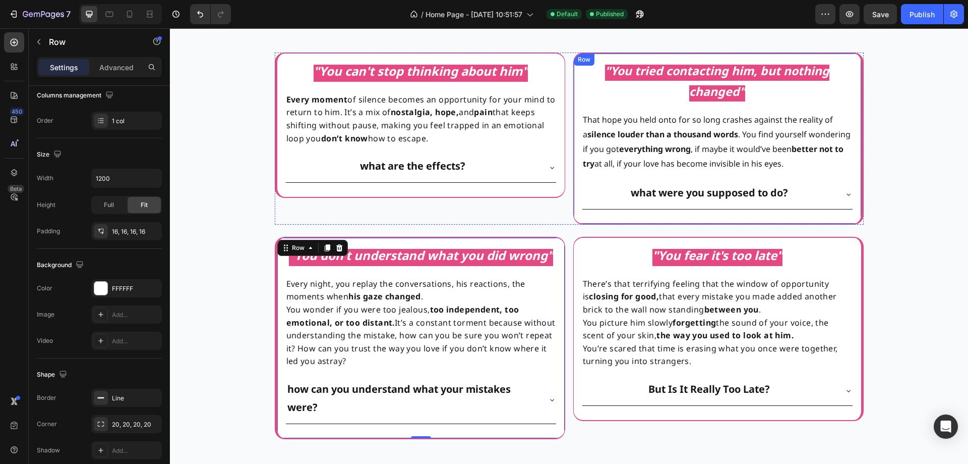
click at [582, 211] on div ""You tried contacting him, but nothing changed" Text Block Row That hope you he…" at bounding box center [717, 139] width 271 height 154
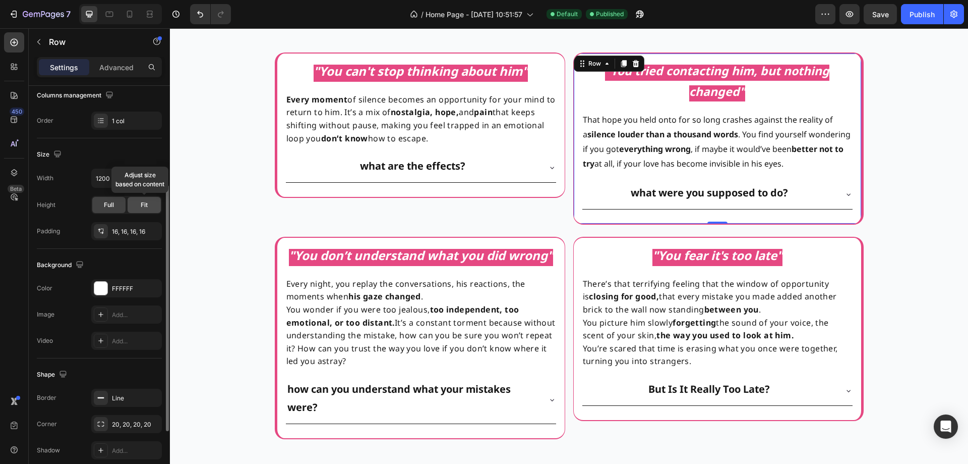
click at [141, 203] on span "Fit" at bounding box center [144, 204] width 7 height 9
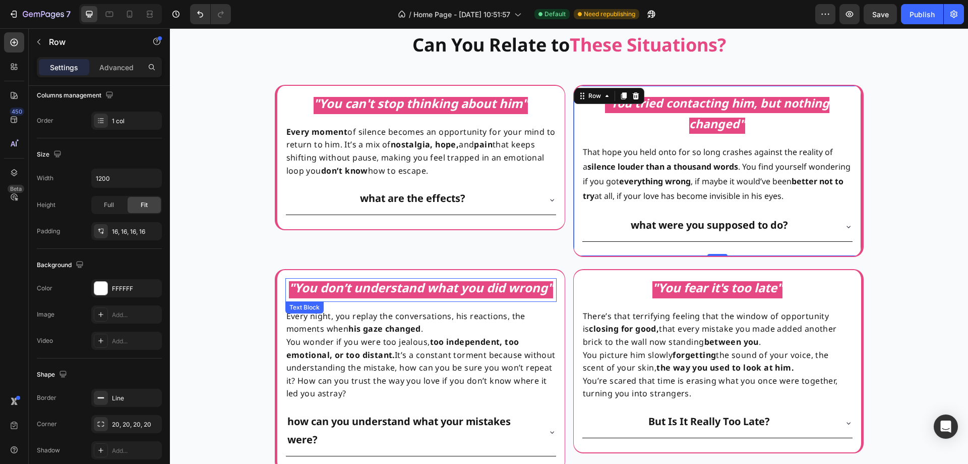
scroll to position [857, 0]
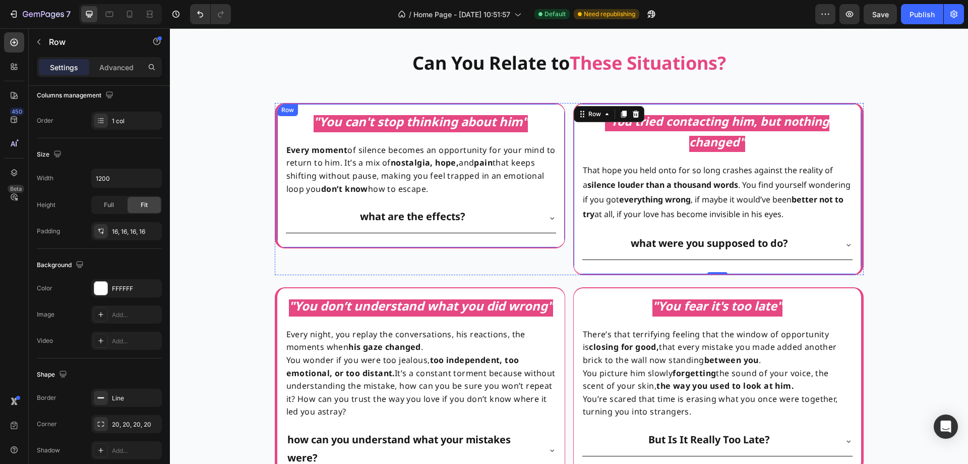
click at [537, 221] on div "what are the effects?" at bounding box center [421, 217] width 270 height 29
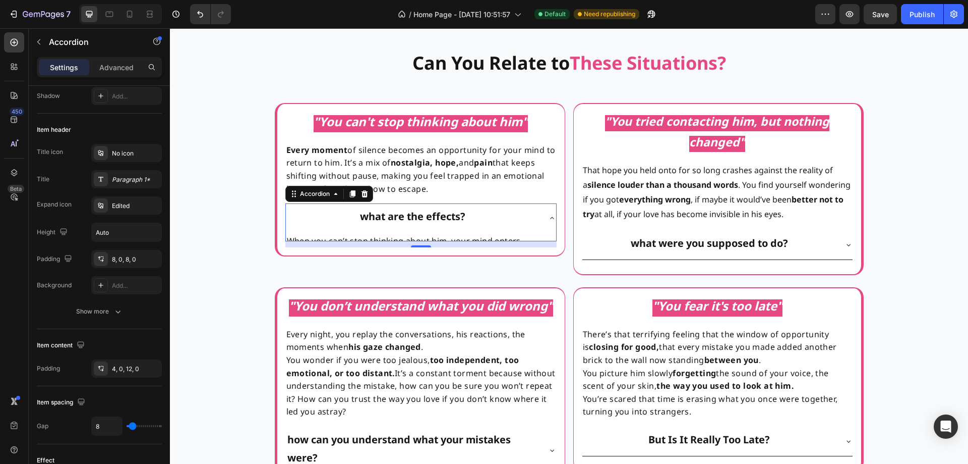
scroll to position [0, 0]
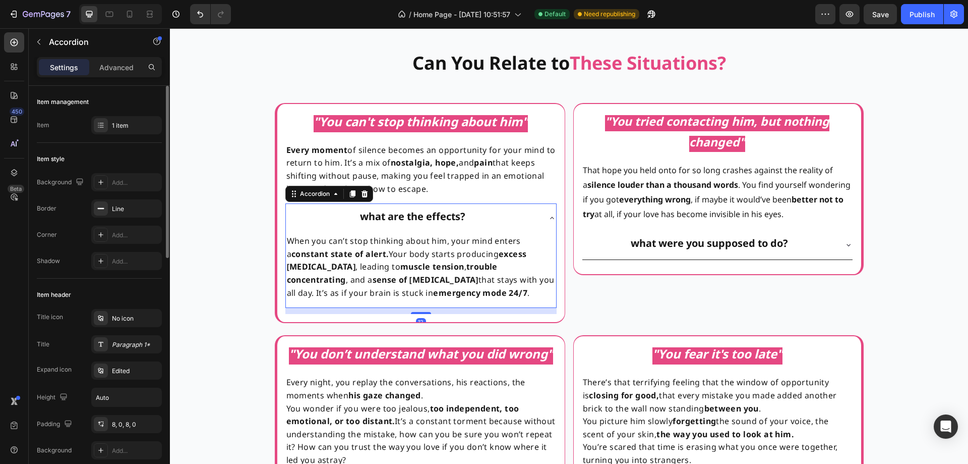
click at [537, 221] on div "what are the effects?" at bounding box center [421, 217] width 270 height 29
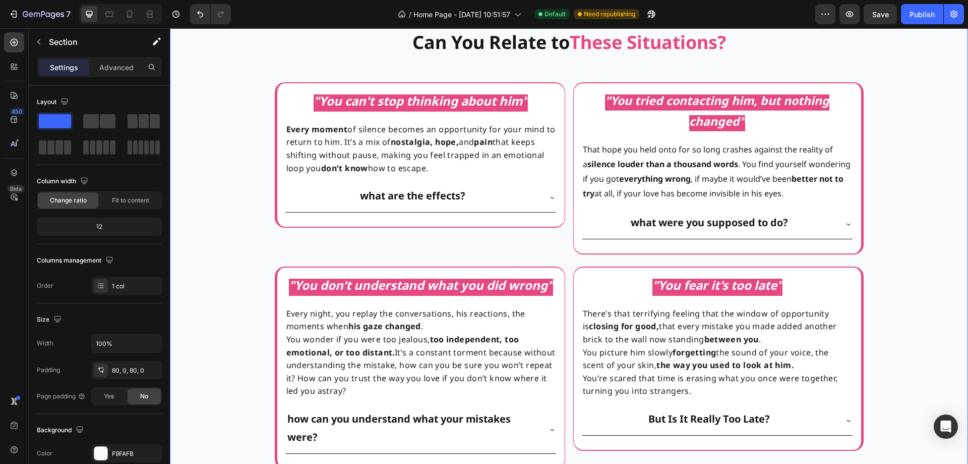
scroll to position [857, 0]
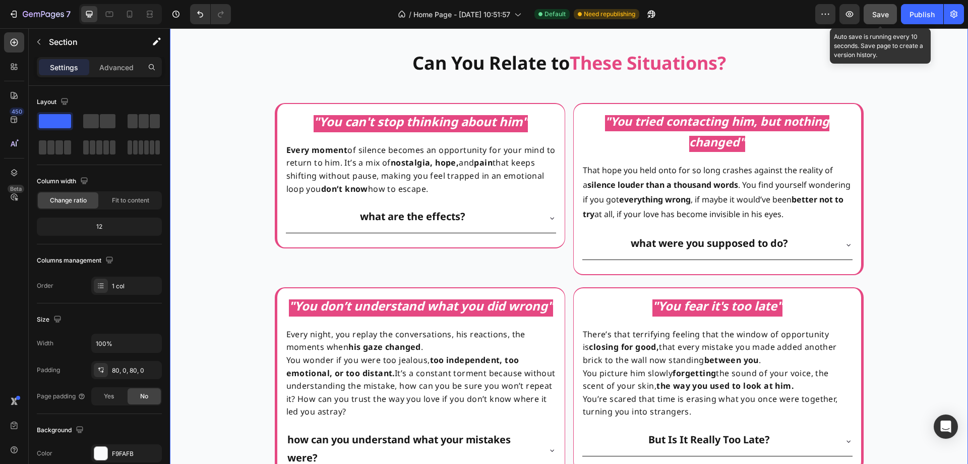
click at [887, 16] on span "Save" at bounding box center [881, 14] width 17 height 9
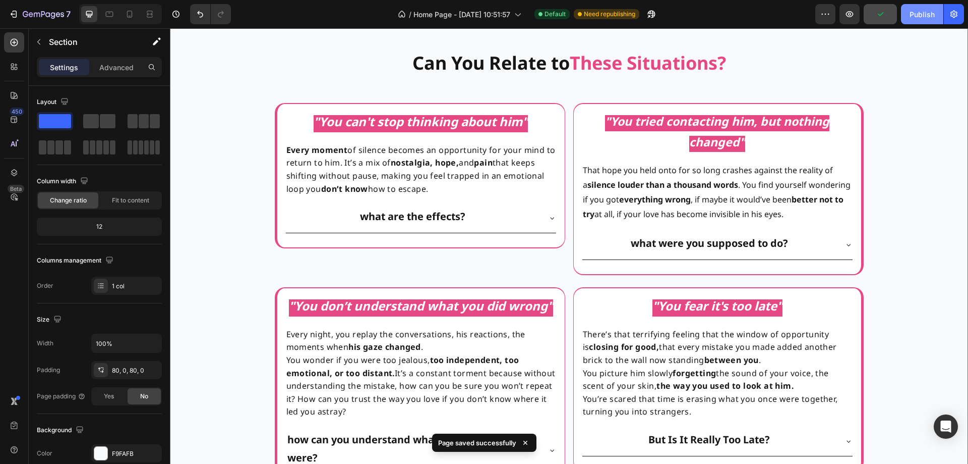
click at [926, 19] on div "Publish" at bounding box center [922, 14] width 25 height 11
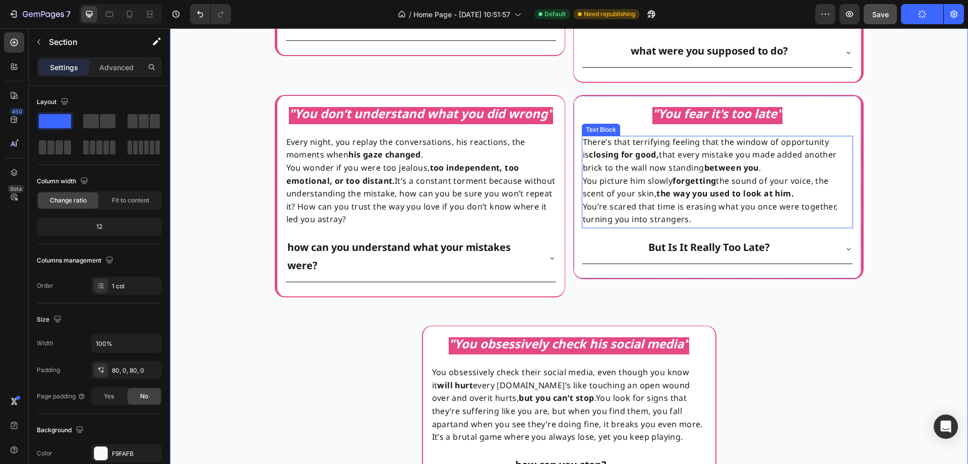
scroll to position [1059, 0]
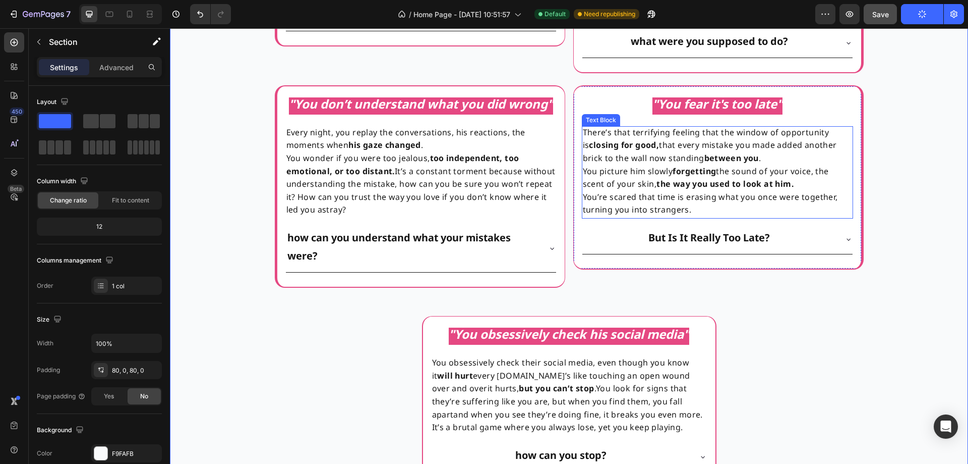
click at [667, 217] on p "There’s that terrifying feeling that the window of opportunity is closing for g…" at bounding box center [717, 172] width 269 height 90
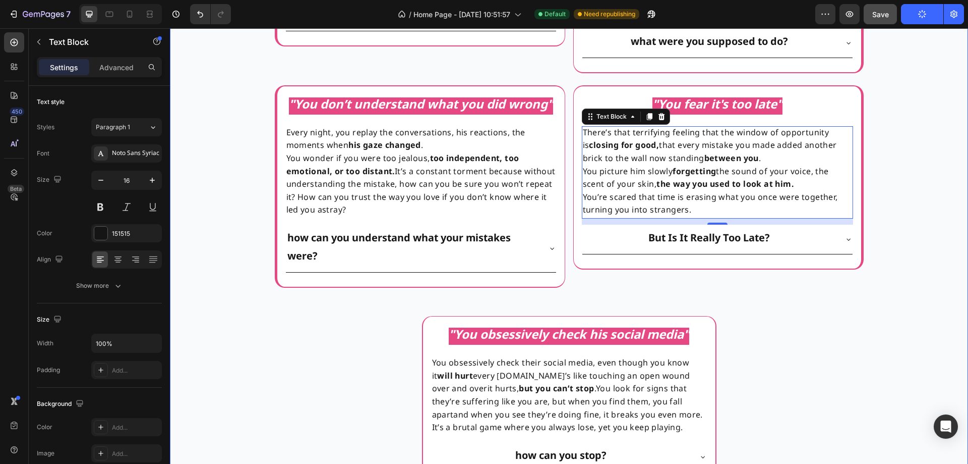
click at [914, 203] on div "Can You Relate to These Situations? Heading "You can't stop thinking about him"…" at bounding box center [569, 273] width 798 height 860
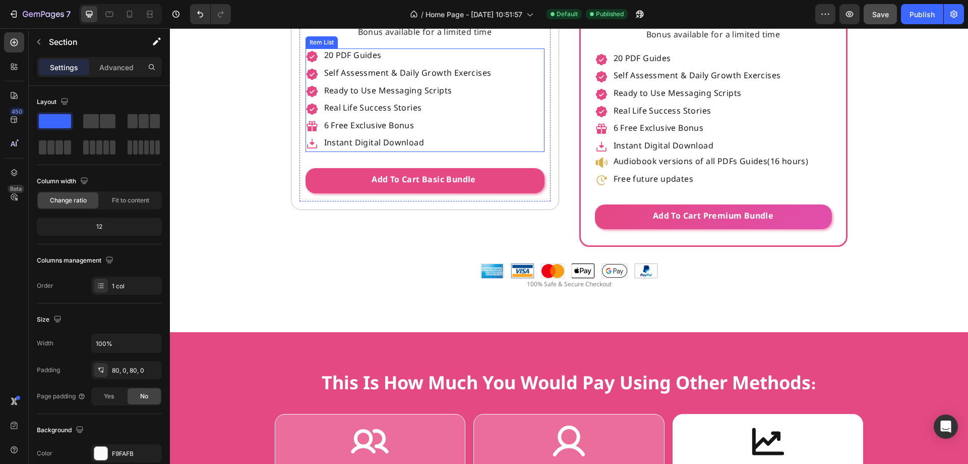
scroll to position [3077, 0]
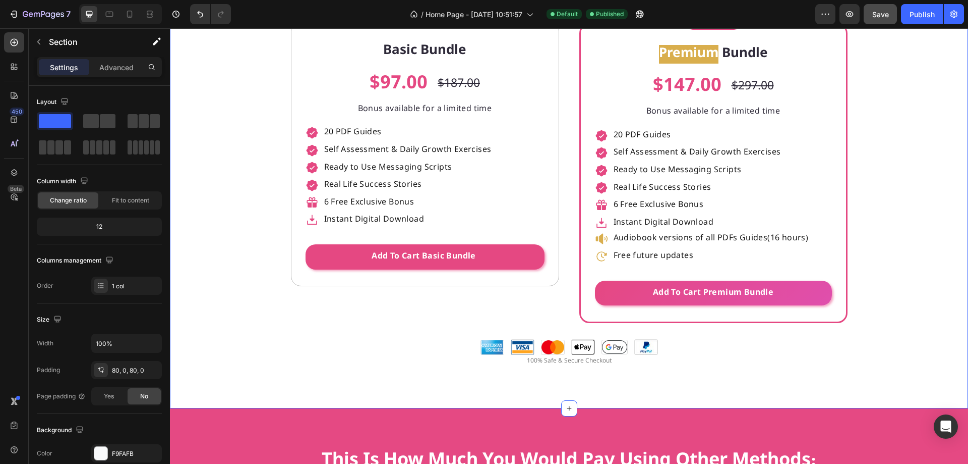
click at [209, 229] on div "Get 50% OFF Now Heading The more time passes, the more he drifts away; act now,…" at bounding box center [569, 166] width 798 height 451
click at [230, 294] on div "Get 50% OFF Now Heading The more time passes, the more he drifts away; act now,…" at bounding box center [569, 166] width 798 height 451
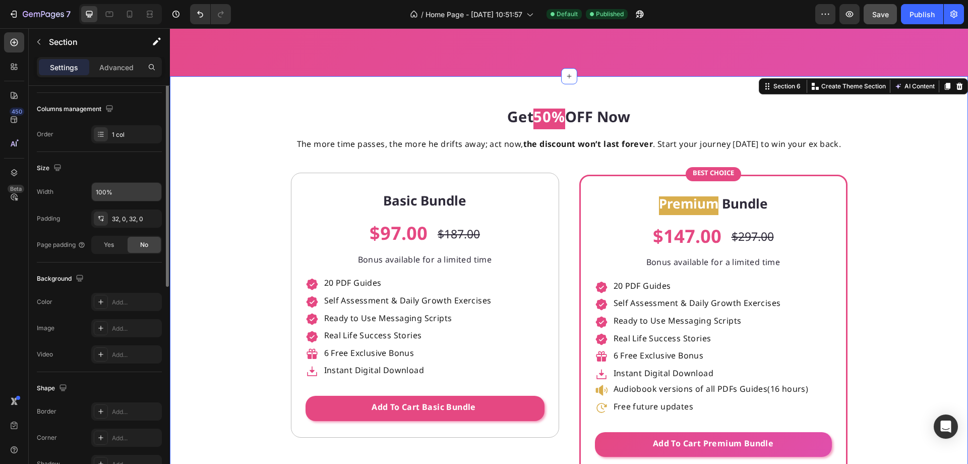
scroll to position [0, 0]
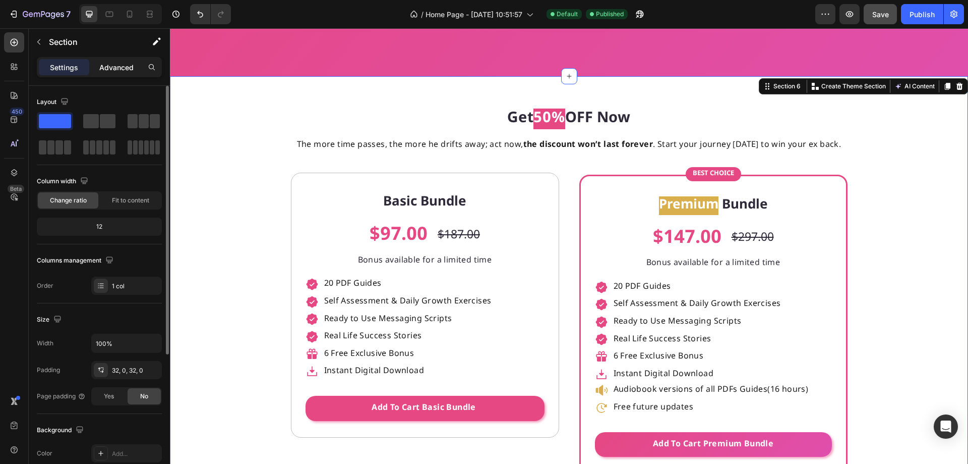
click at [105, 62] on p "Advanced" at bounding box center [116, 67] width 34 height 11
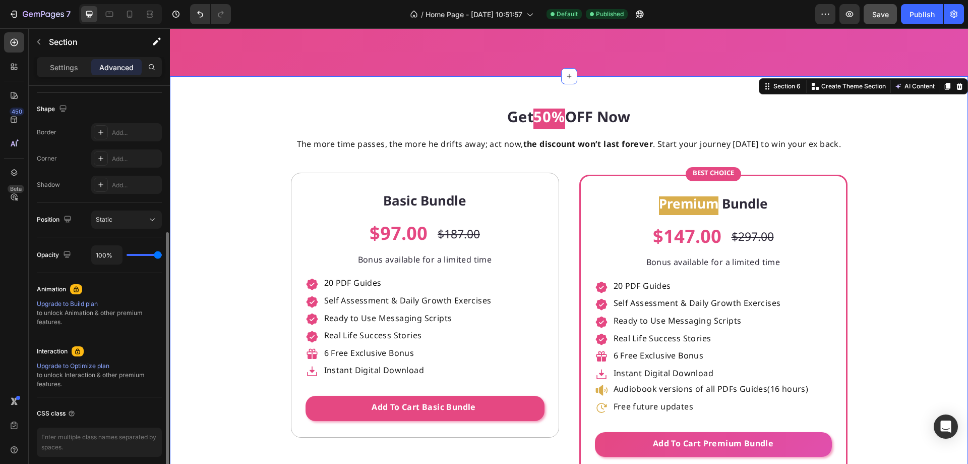
scroll to position [294, 0]
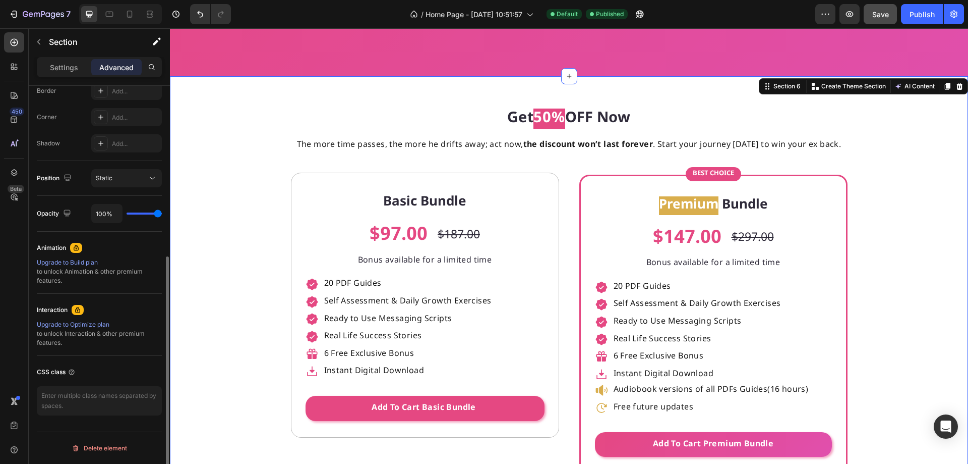
click at [274, 126] on h2 "Get 50% OFF Now" at bounding box center [569, 118] width 605 height 21
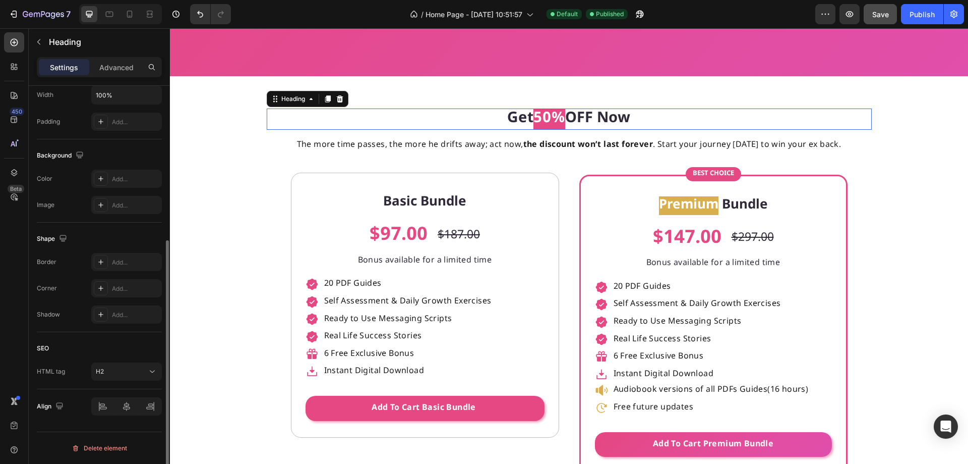
scroll to position [0, 0]
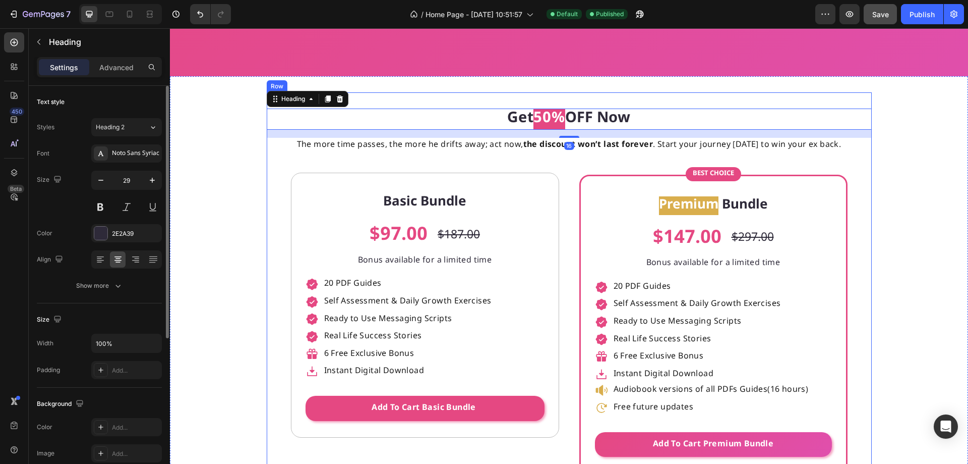
click at [268, 153] on div "Get 50% OFF Now Heading 16 The more time passes, the more he drifts away; act n…" at bounding box center [569, 283] width 605 height 382
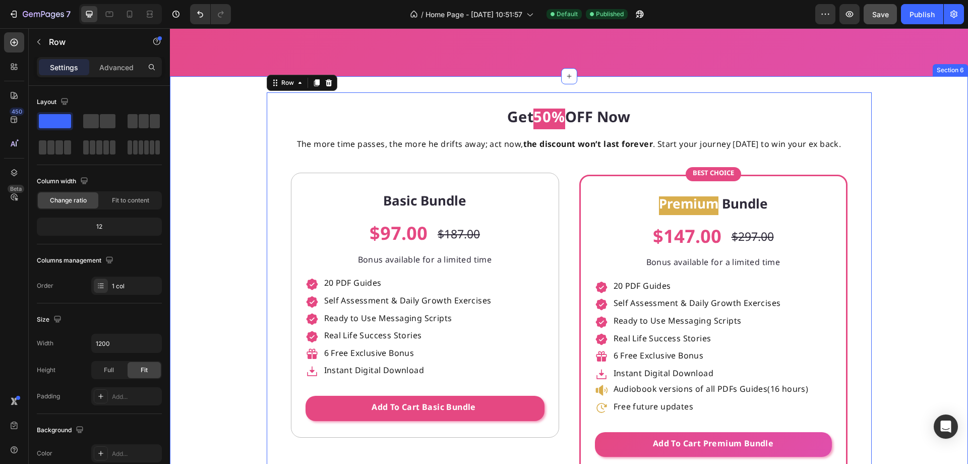
click at [222, 147] on div "Get 50% OFF Now Heading The more time passes, the more he drifts away; act now,…" at bounding box center [569, 317] width 798 height 451
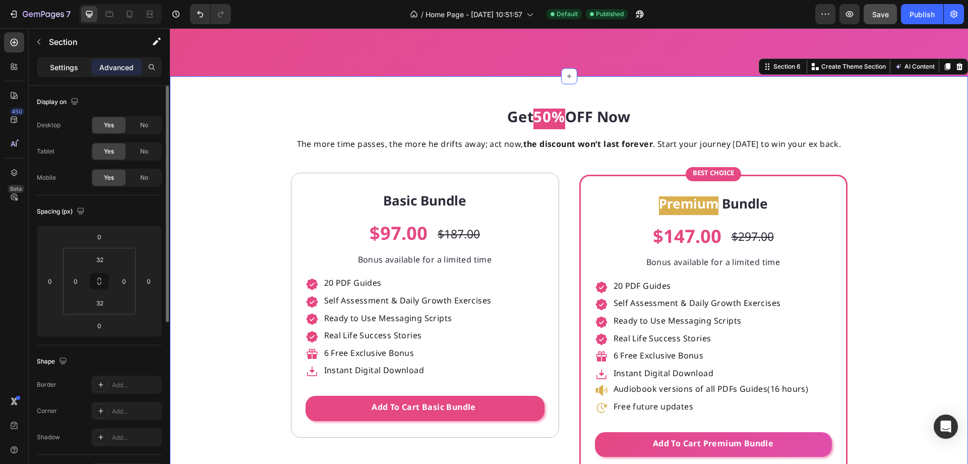
click at [63, 68] on p "Settings" at bounding box center [64, 67] width 28 height 11
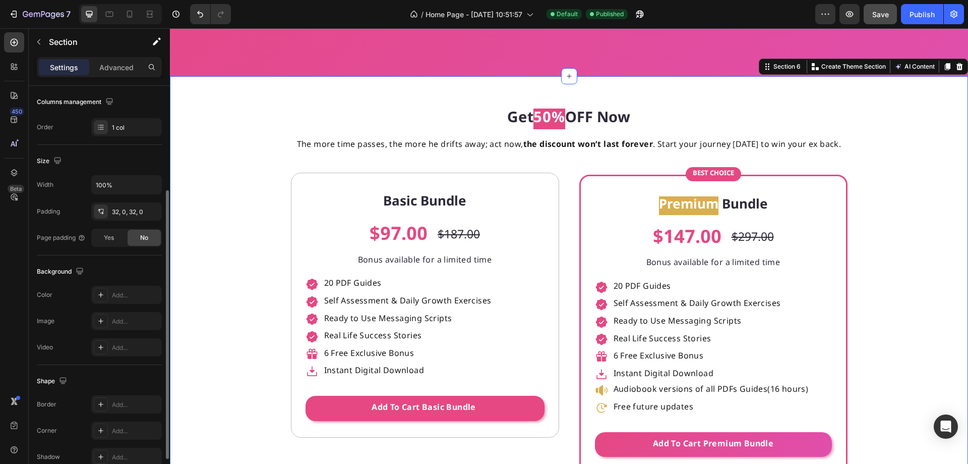
scroll to position [209, 0]
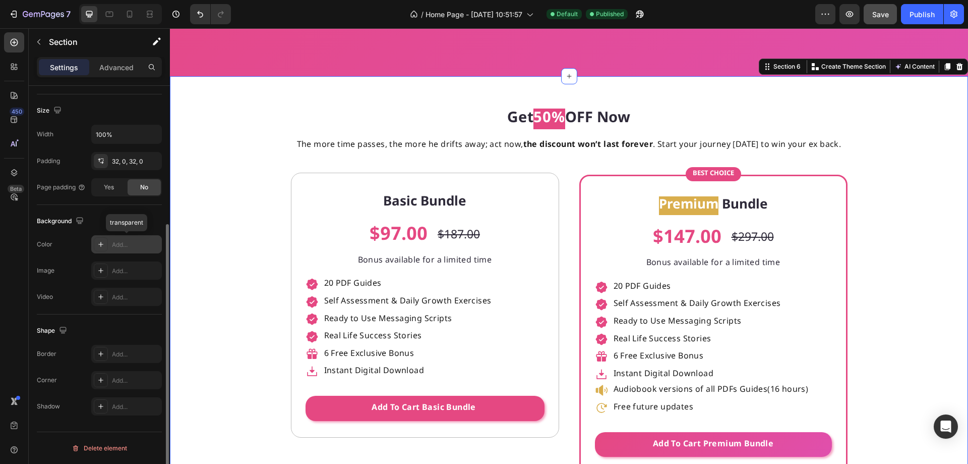
click at [117, 243] on div "Add..." at bounding box center [135, 244] width 47 height 9
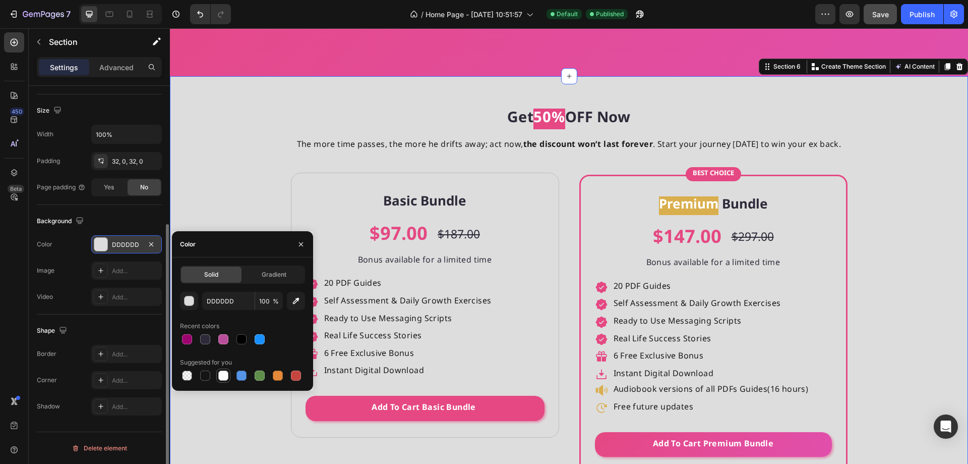
click at [220, 376] on div at bounding box center [223, 375] width 10 height 10
type input "FFFFFF"
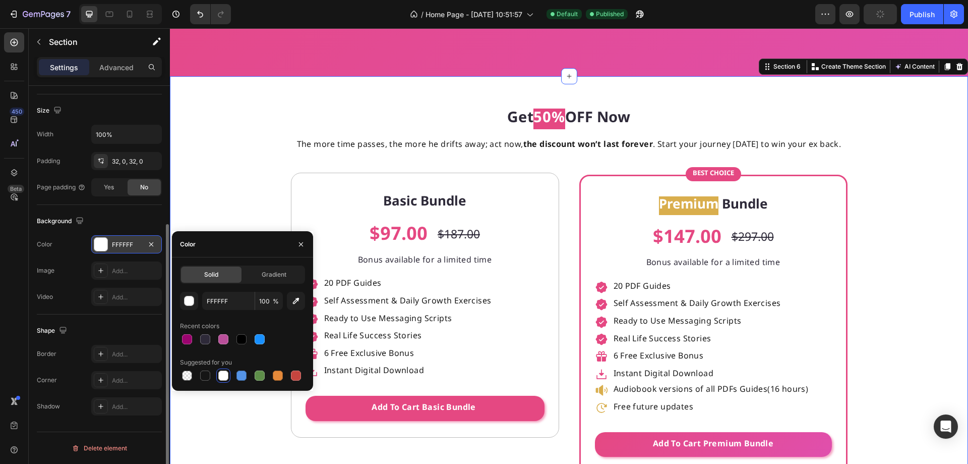
click at [226, 199] on div "Get 50% OFF Now Heading The more time passes, the more he drifts away; act now,…" at bounding box center [569, 317] width 798 height 451
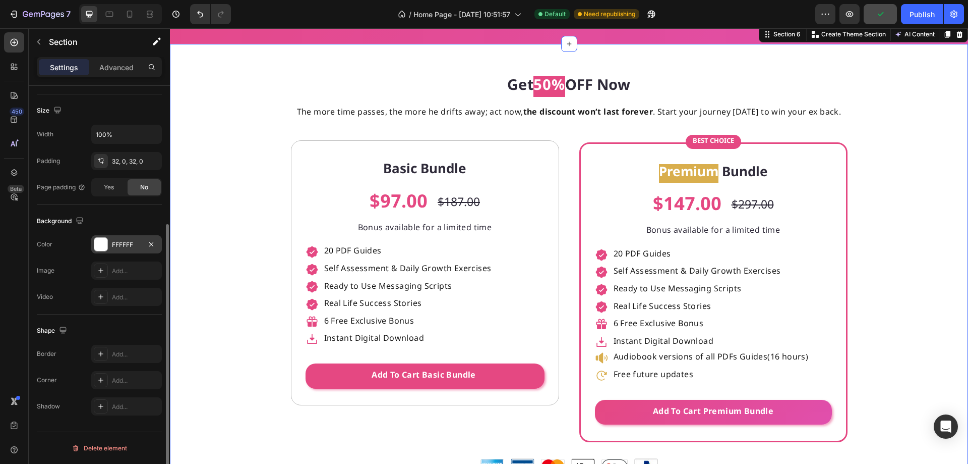
scroll to position [2976, 0]
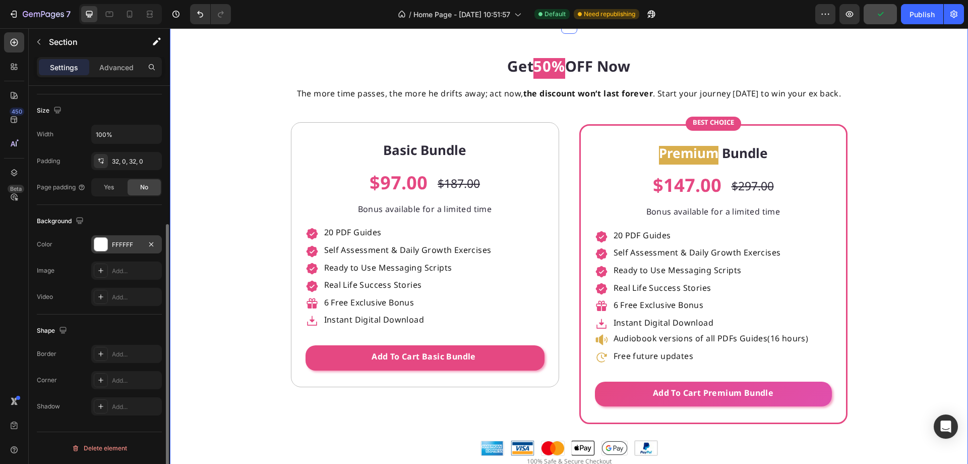
click at [133, 241] on div "FFFFFF" at bounding box center [126, 244] width 29 height 9
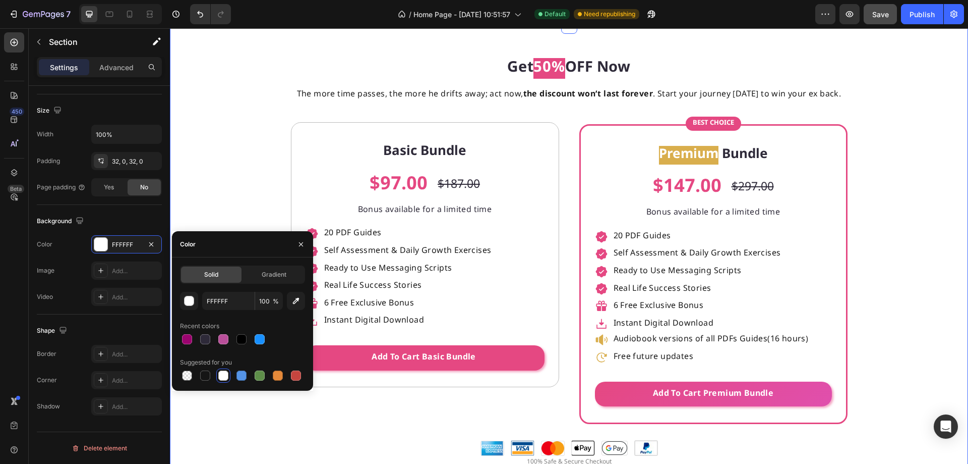
click at [253, 168] on div "Get 50% OFF Now Heading The more time passes, the more he drifts away; act now,…" at bounding box center [569, 267] width 798 height 451
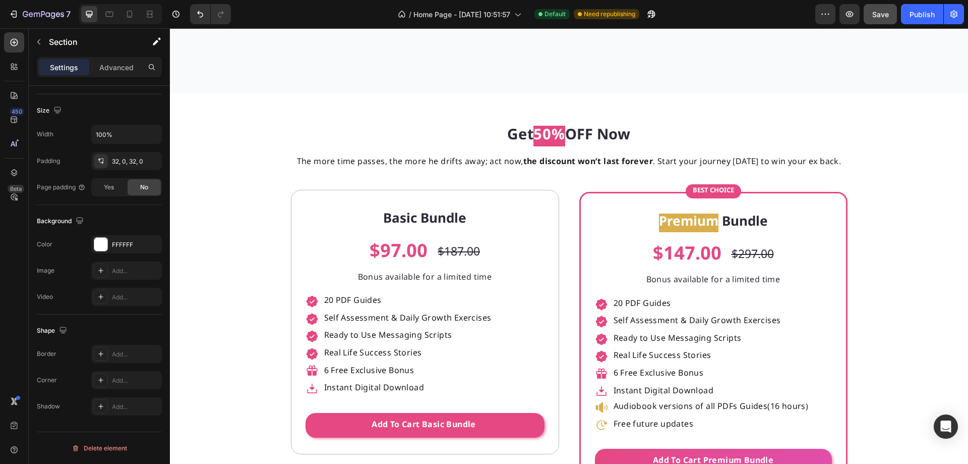
scroll to position [4792, 0]
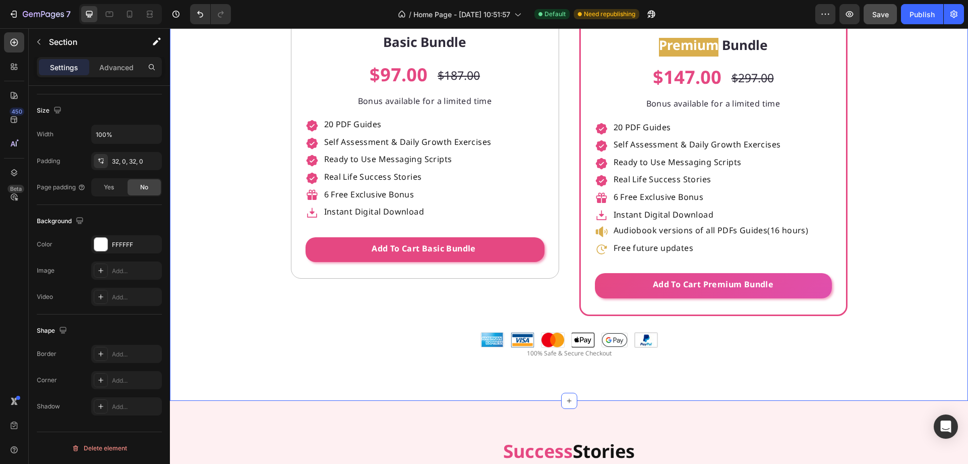
click at [247, 190] on div "Get 50% OFF Now Heading The more time passes, the more he drifts away; act now,…" at bounding box center [569, 159] width 798 height 451
click at [139, 249] on div "Add..." at bounding box center [135, 244] width 47 height 9
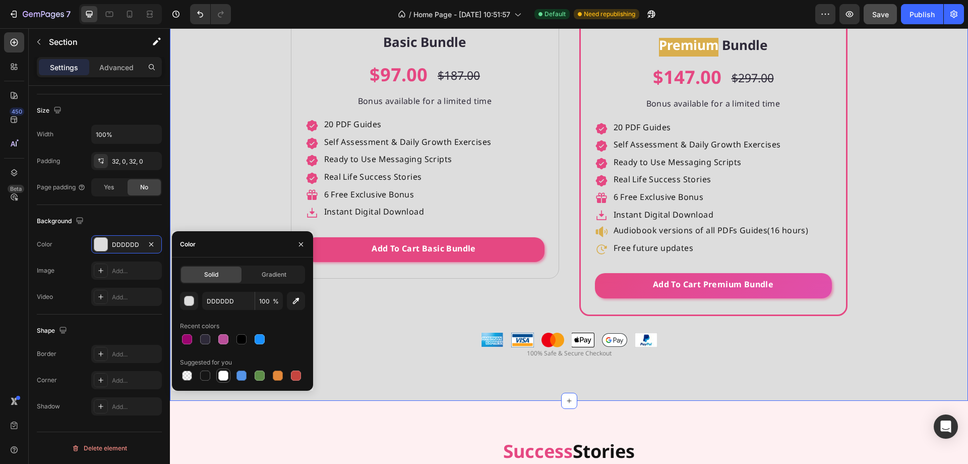
click at [228, 372] on div at bounding box center [223, 375] width 10 height 10
type input "FFFFFF"
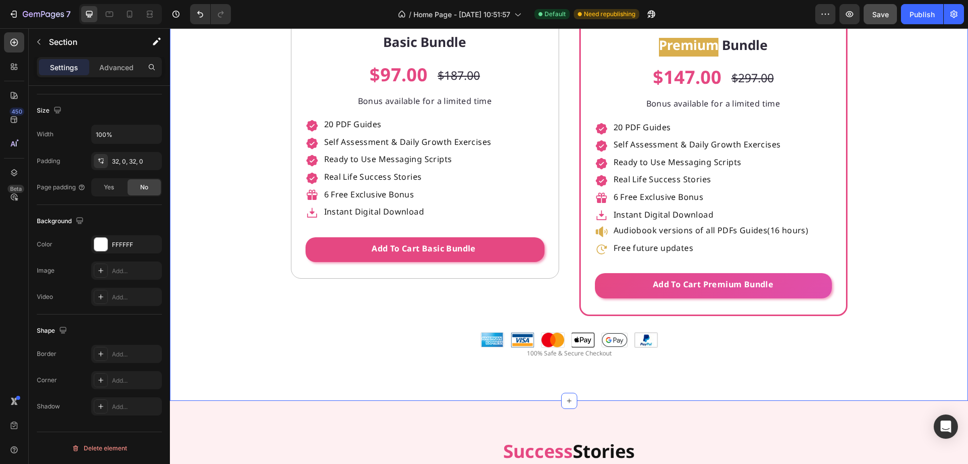
click at [224, 177] on div "Get 50% OFF Now Heading The more time passes, the more he drifts away; act now,…" at bounding box center [569, 159] width 798 height 451
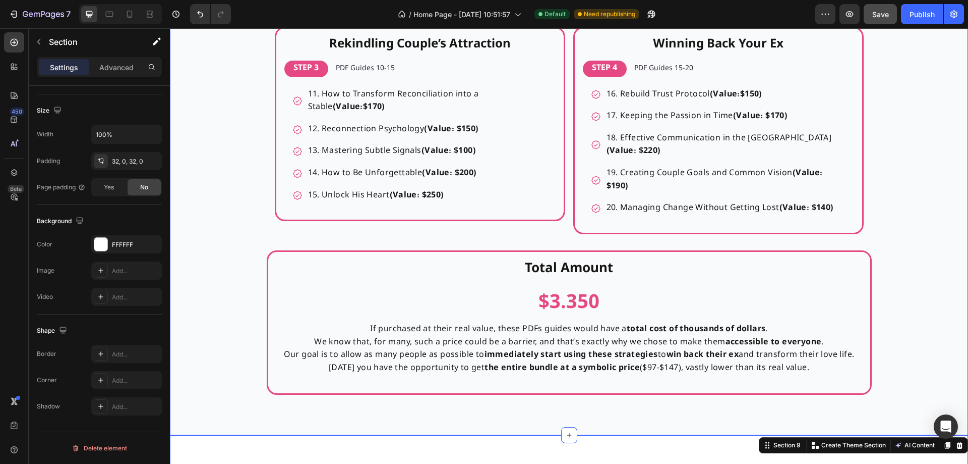
click at [211, 196] on div "unwrap the true value of your bundle Heading You’re not just buying PDFs, you’r…" at bounding box center [569, 46] width 798 height 698
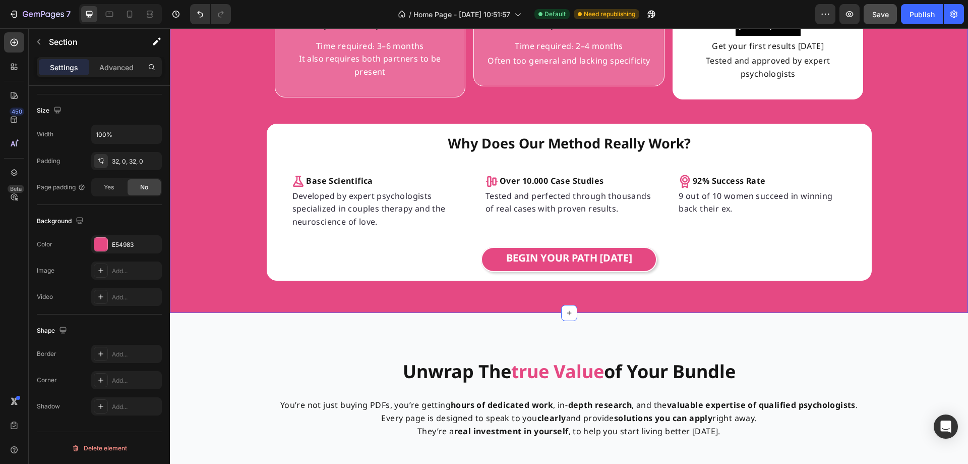
click at [209, 188] on div "this is how much you would pay using other methods: Heading Icon Couples Therap…" at bounding box center [569, 82] width 798 height 427
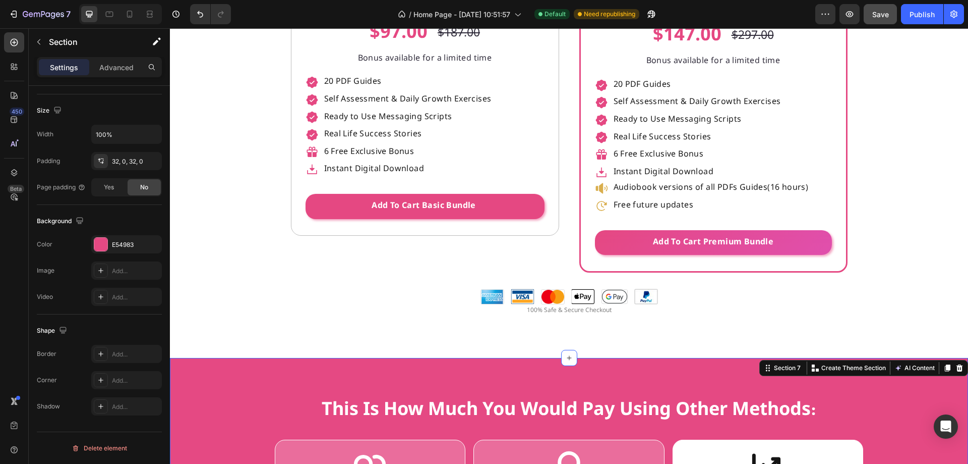
click at [208, 188] on div "Get 50% OFF Now Heading The more time passes, the more he drifts away; act now,…" at bounding box center [569, 116] width 798 height 451
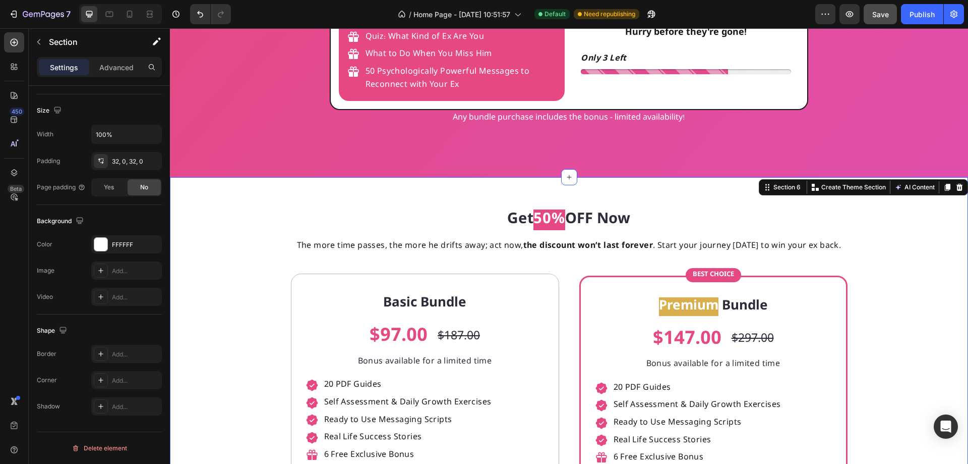
scroll to position [2724, 0]
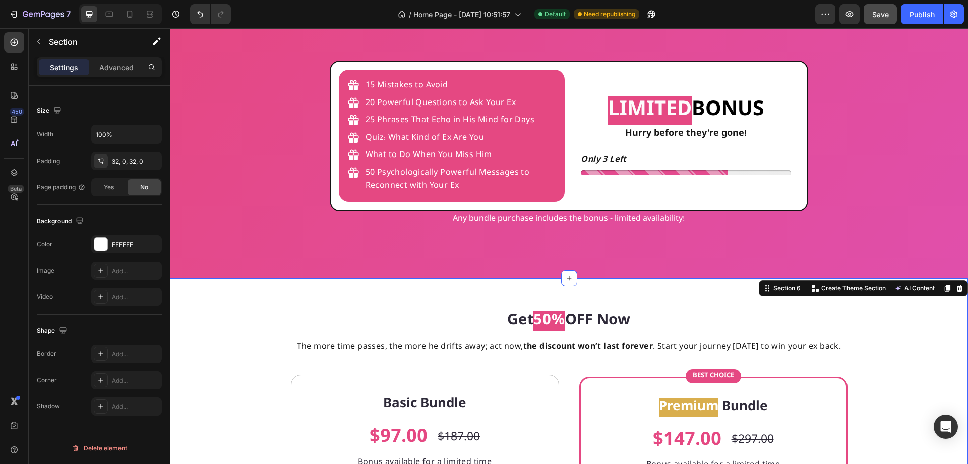
click at [212, 184] on div "15 Mistakes to Avoid 20 Powerful Questions to Ask Your Ex 25 Phrases That Echo …" at bounding box center [569, 141] width 798 height 274
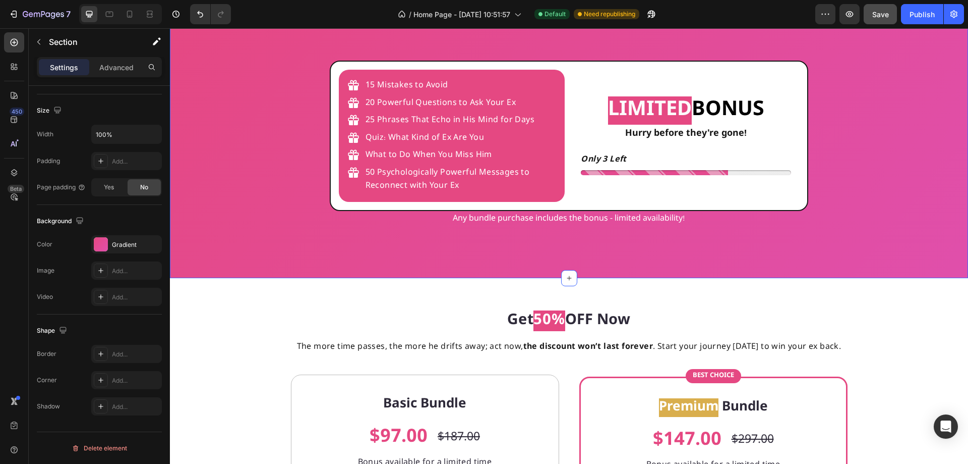
click at [212, 184] on div "15 Mistakes to Avoid 20 Powerful Questions to Ask Your Ex 25 Phrases That Echo …" at bounding box center [569, 141] width 798 height 274
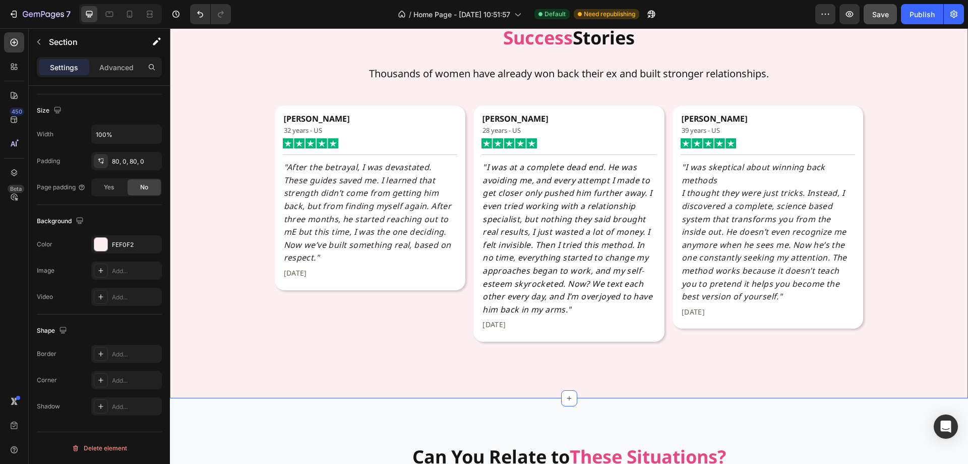
click at [207, 186] on div "Success Stories Heading Thousands of women have already won back their ex and b…" at bounding box center [569, 193] width 798 height 330
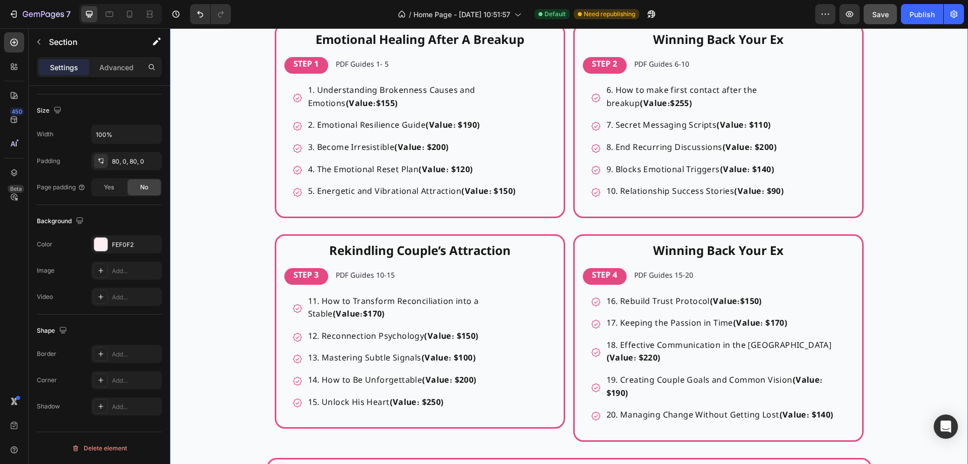
scroll to position [4096, 0]
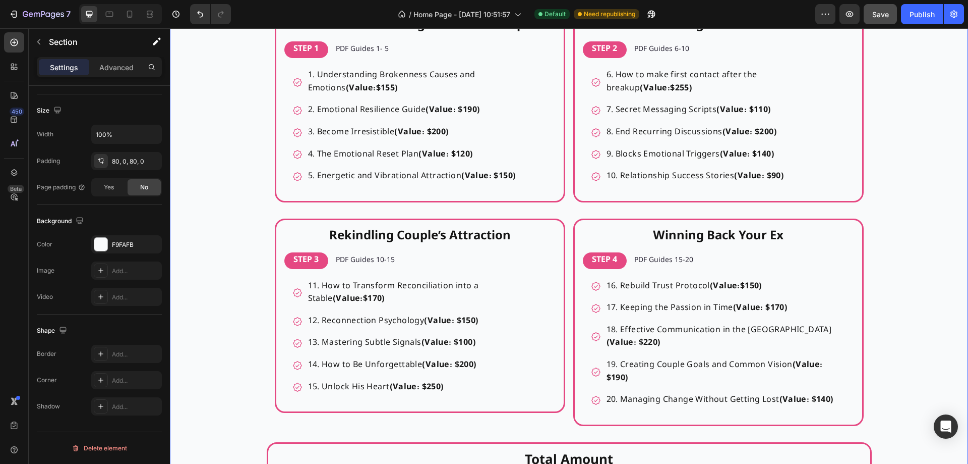
click at [198, 186] on div "unwrap the true value of your bundle Heading You’re not just buying PDFs, you’r…" at bounding box center [569, 238] width 798 height 698
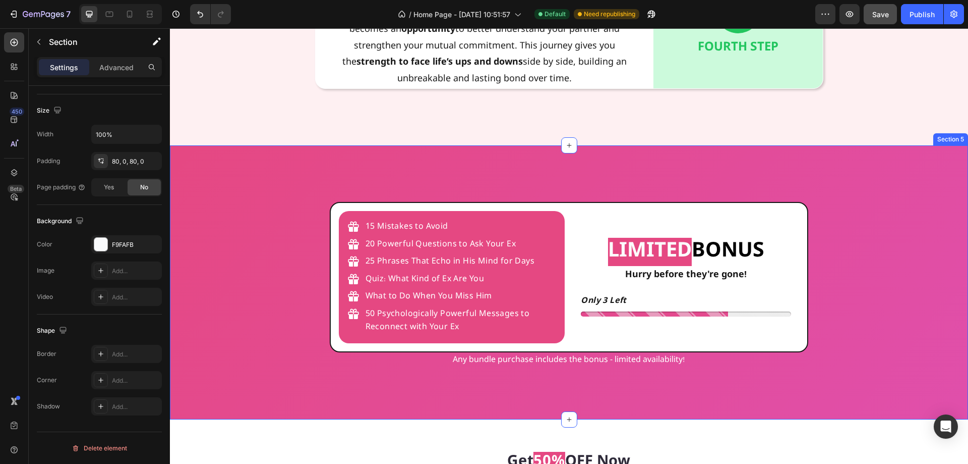
scroll to position [2431, 0]
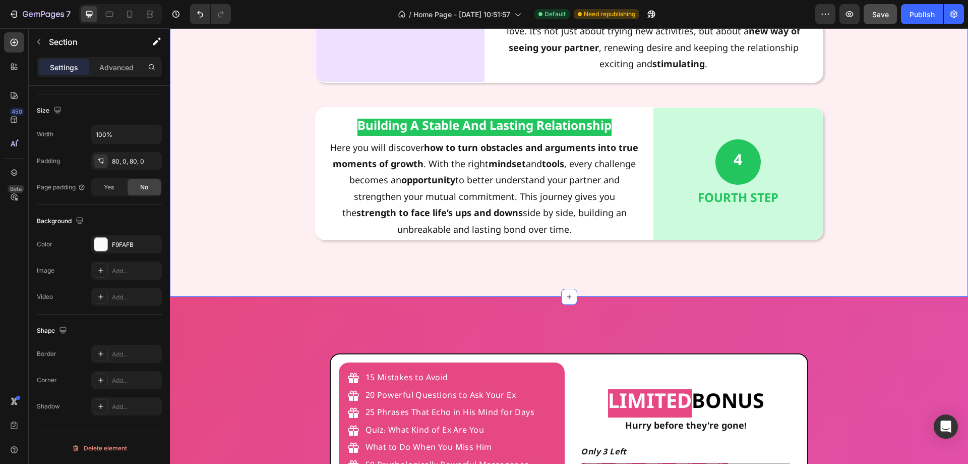
click at [124, 245] on div "FEF0F2" at bounding box center [126, 244] width 29 height 9
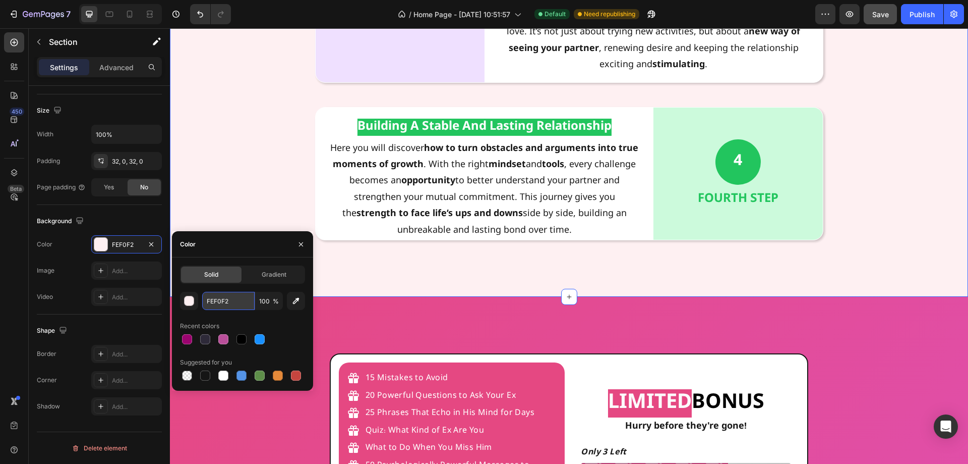
click at [217, 300] on input "FEF0F2" at bounding box center [228, 301] width 52 height 18
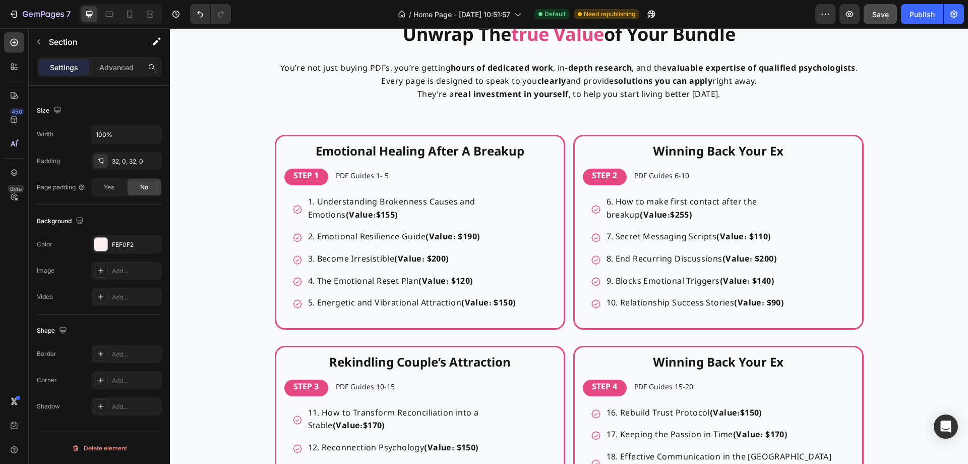
scroll to position [3995, 0]
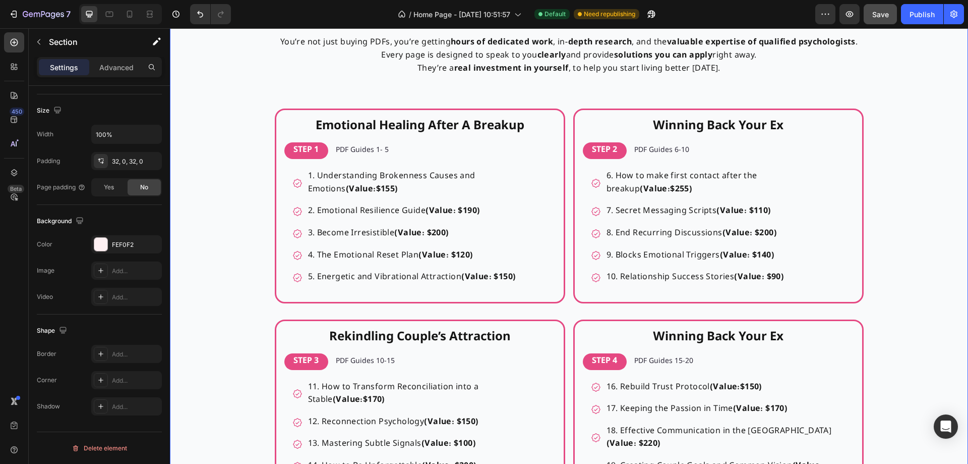
click at [213, 195] on div "unwrap the true value of your bundle Heading You’re not just buying PDFs, you’r…" at bounding box center [569, 339] width 798 height 698
click at [122, 242] on div "F9FAFB" at bounding box center [126, 244] width 29 height 9
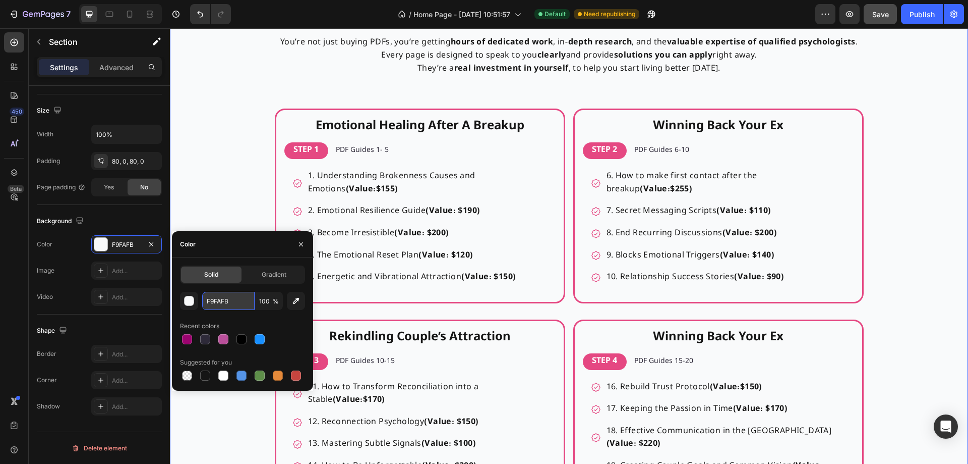
click at [231, 297] on input "F9FAFB" at bounding box center [228, 301] width 52 height 18
paste input "EF0F2"
type input "FEF0F2"
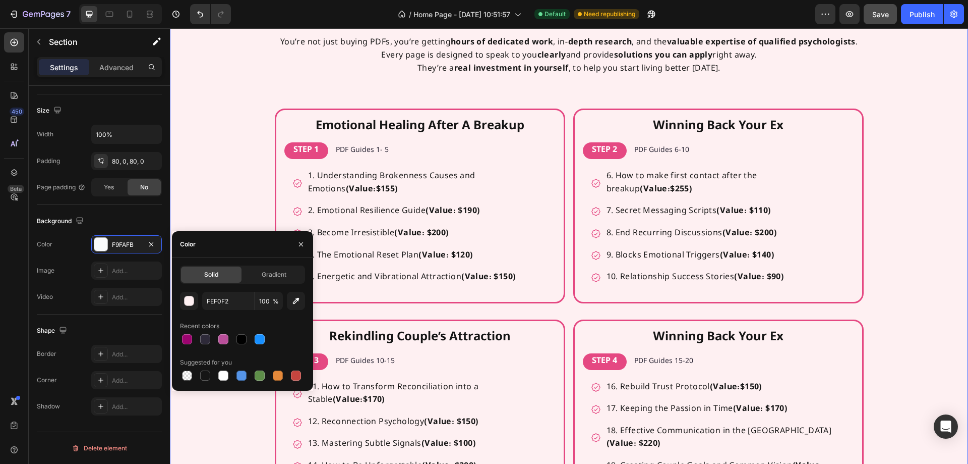
click at [228, 202] on div "unwrap the true value of your bundle Heading You’re not just buying PDFs, you’r…" at bounding box center [569, 339] width 798 height 698
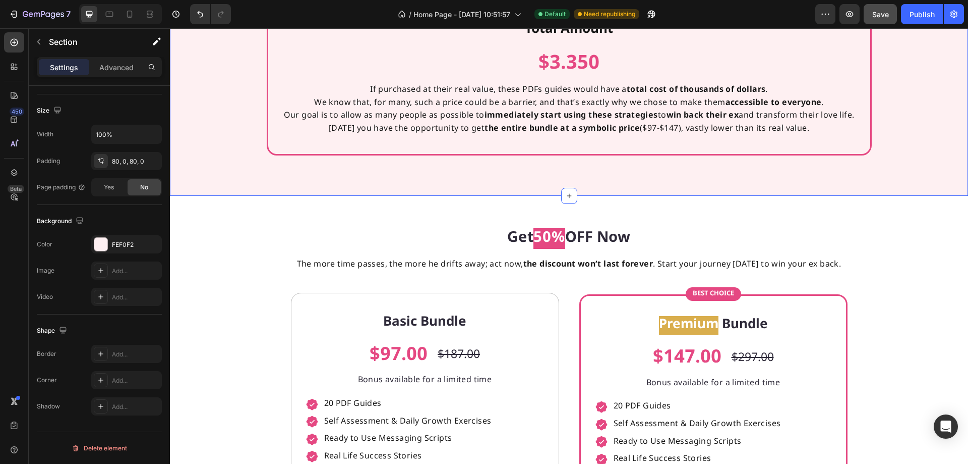
scroll to position [4550, 0]
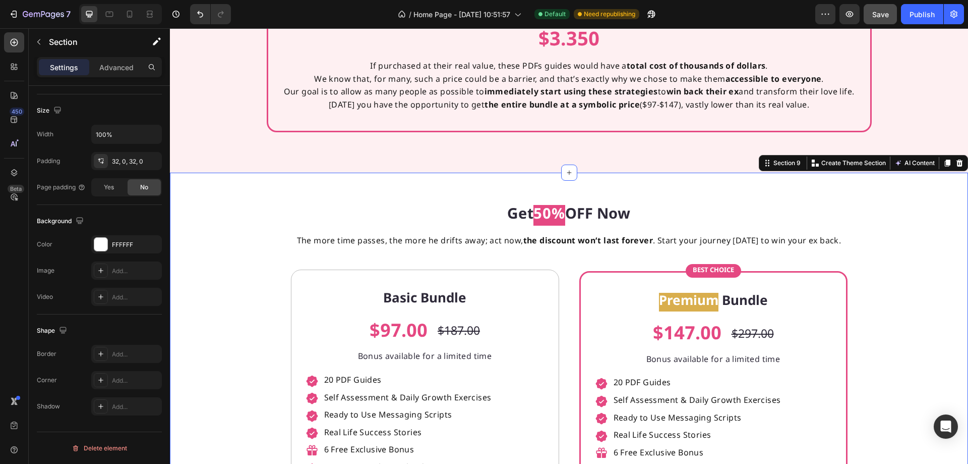
click at [237, 189] on div "Get 50% OFF Now Heading The more time passes, the more he drifts away; act now,…" at bounding box center [569, 414] width 798 height 451
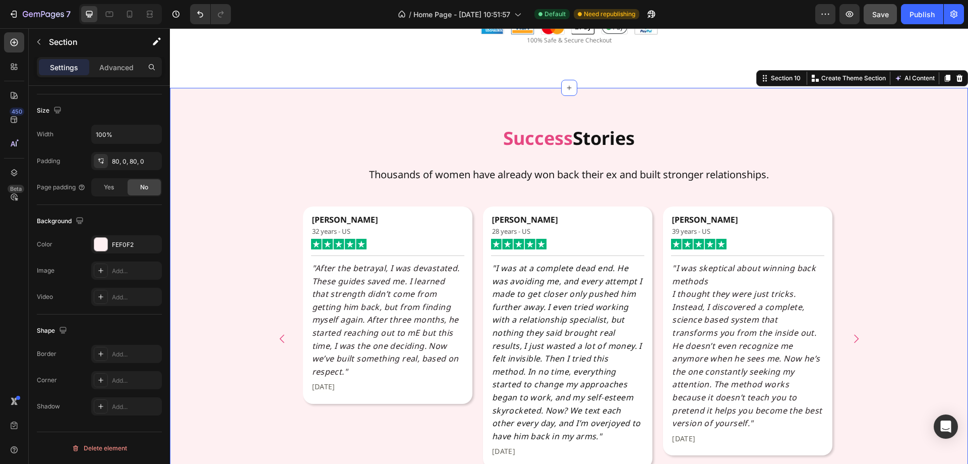
click at [225, 198] on div "Success Stories Heading Thousands of women have already won back their ex and b…" at bounding box center [569, 306] width 798 height 357
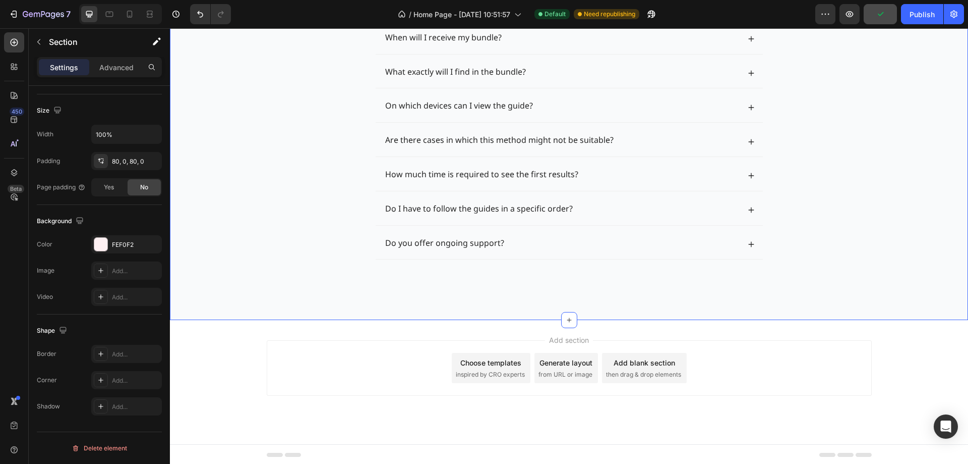
scroll to position [5684, 0]
click at [222, 196] on div "Frequently Asked Questions Heading When will I receive my bundle? What exactly …" at bounding box center [569, 132] width 798 height 291
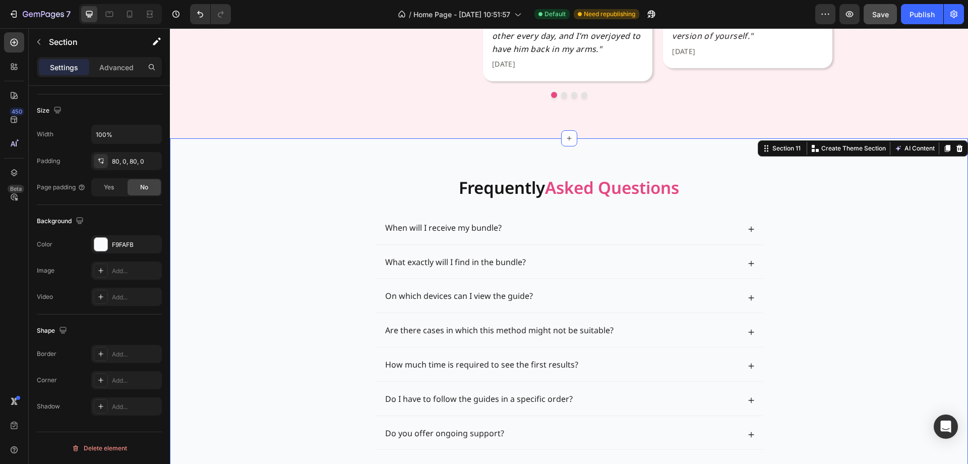
scroll to position [5532, 0]
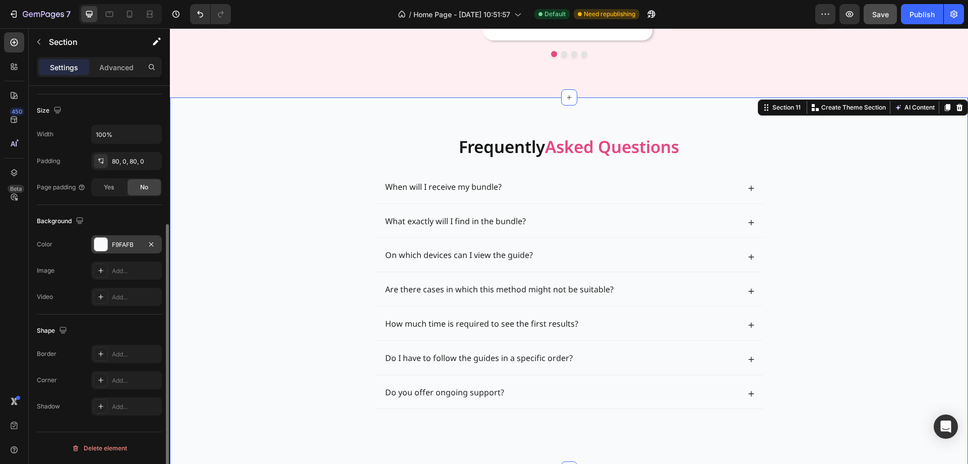
click at [125, 252] on div "F9FAFB" at bounding box center [126, 244] width 71 height 18
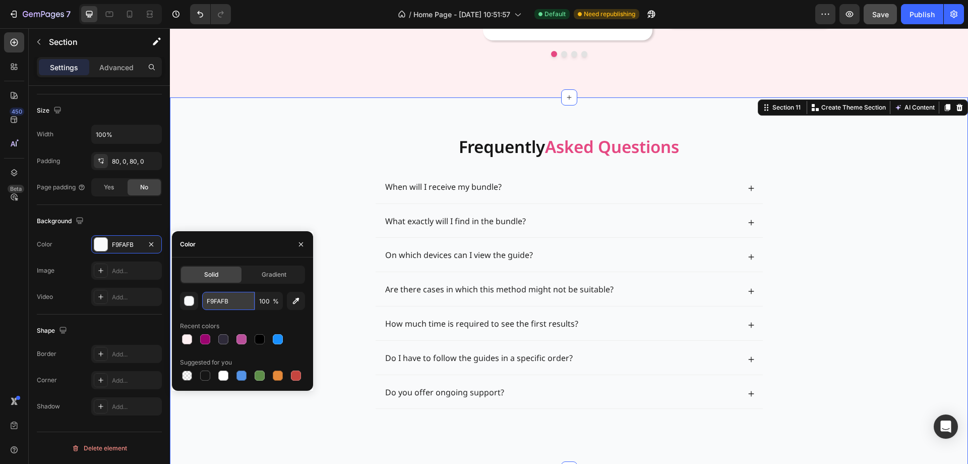
click at [234, 301] on input "F9FAFB" at bounding box center [228, 301] width 52 height 18
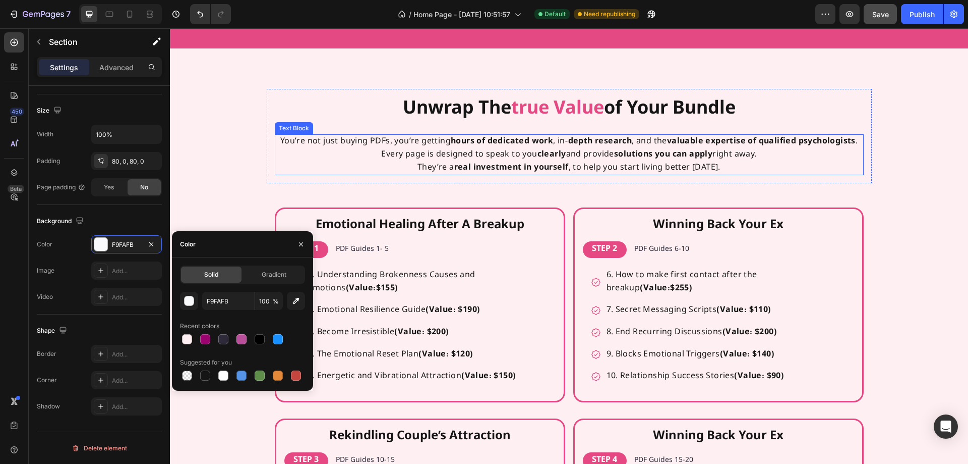
scroll to position [3817, 0]
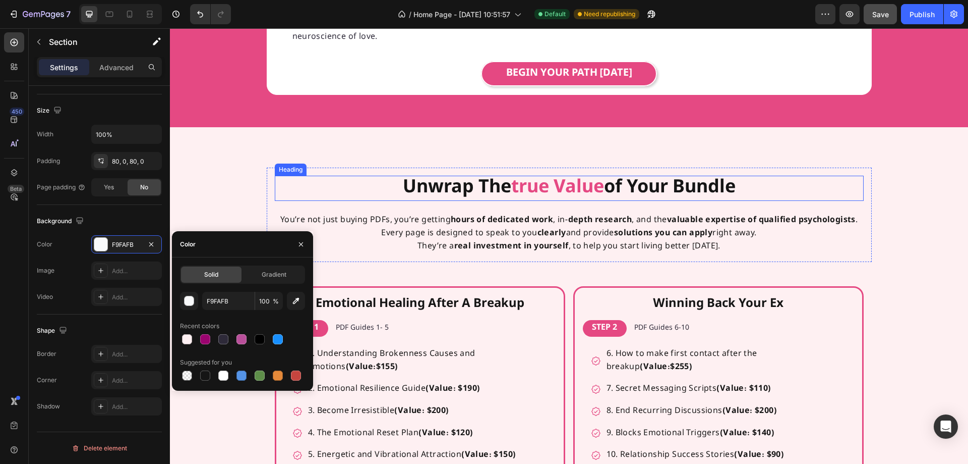
click at [425, 185] on h2 "unwrap the true value of your bundle" at bounding box center [569, 189] width 589 height 26
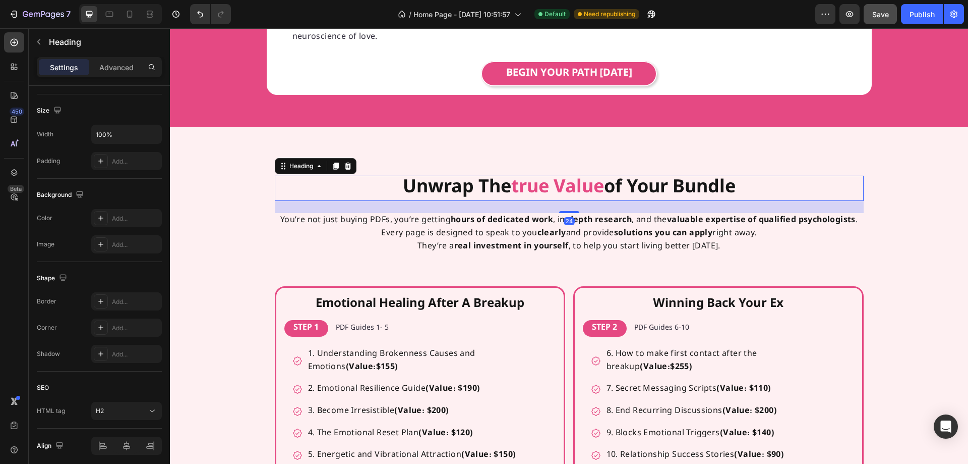
scroll to position [0, 0]
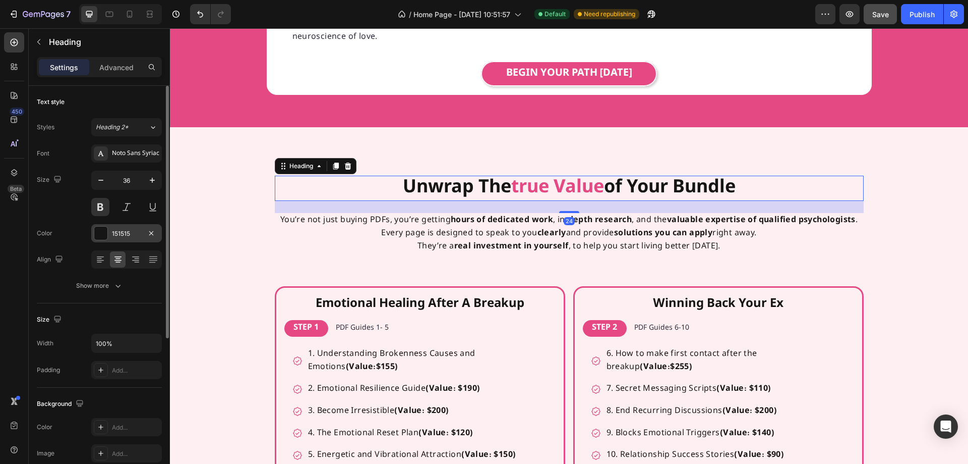
click at [133, 235] on div "151515" at bounding box center [126, 233] width 29 height 9
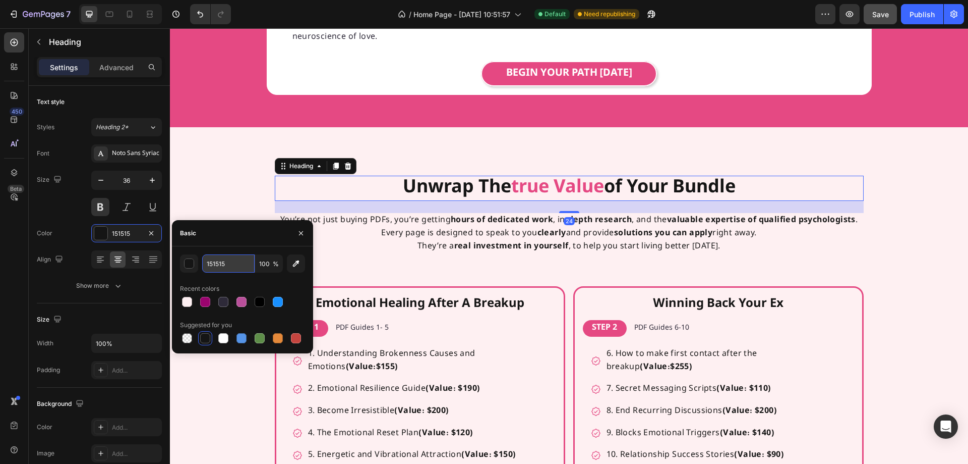
click at [222, 263] on input "151515" at bounding box center [228, 263] width 52 height 18
click at [236, 261] on input "151515" at bounding box center [228, 263] width 52 height 18
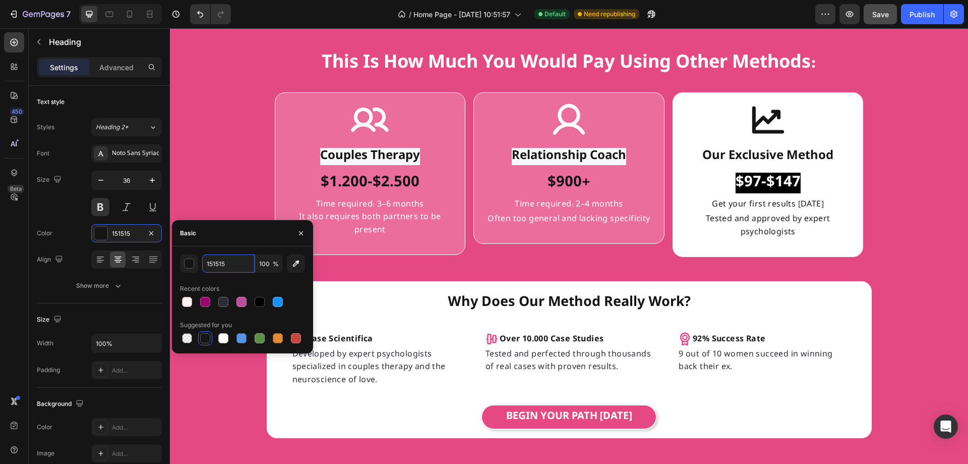
scroll to position [3464, 0]
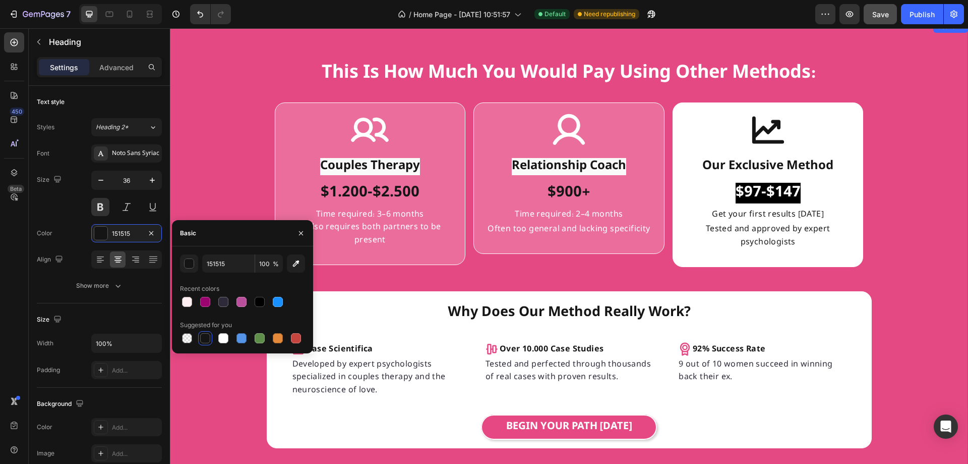
click at [212, 140] on div "this is how much you would pay using other methods: Heading Icon Couples Therap…" at bounding box center [569, 250] width 798 height 427
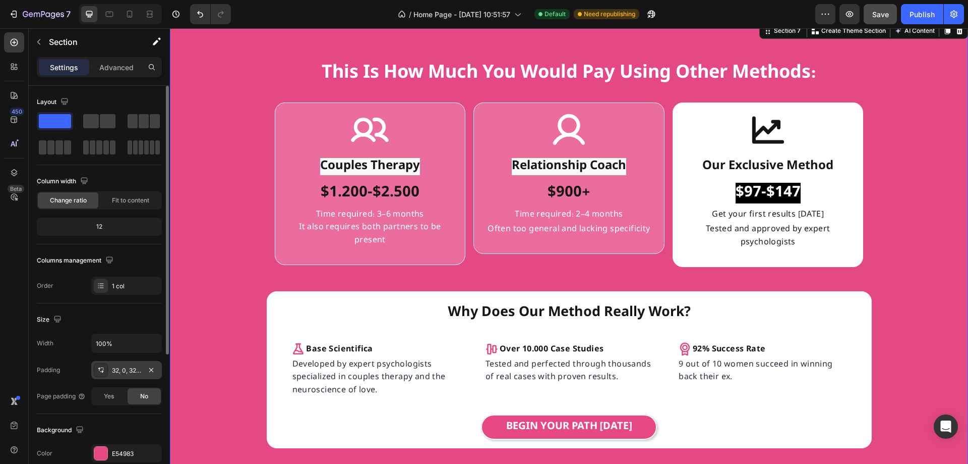
scroll to position [209, 0]
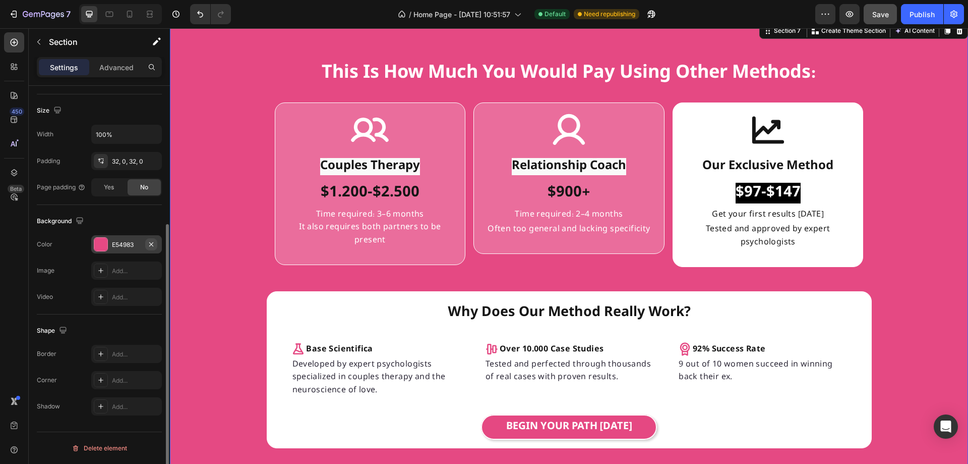
click at [148, 244] on icon "button" at bounding box center [151, 244] width 8 height 8
click at [124, 248] on div "E54983" at bounding box center [126, 244] width 29 height 9
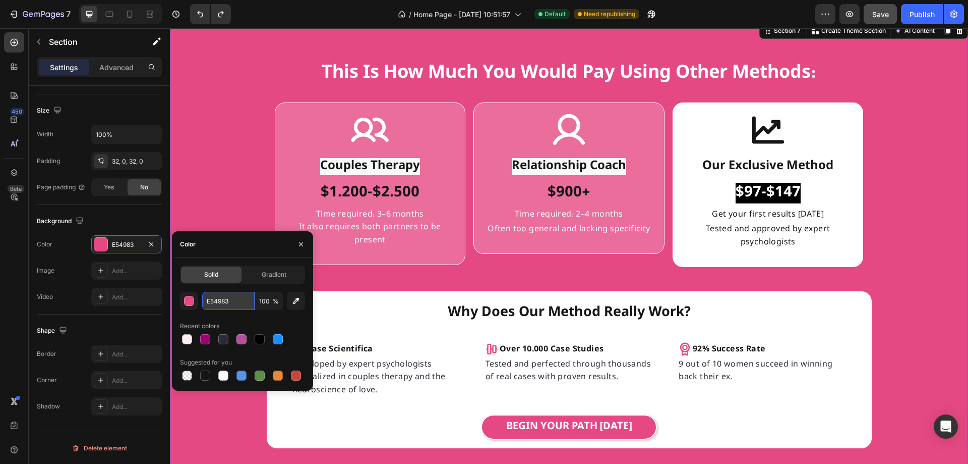
click at [227, 302] on input "E54983" at bounding box center [228, 301] width 52 height 18
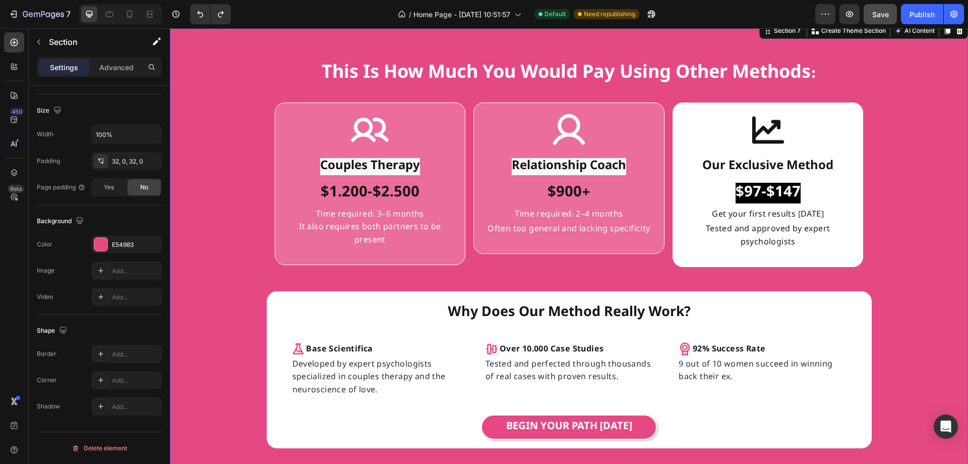
click at [914, 182] on div "this is how much you would pay using other methods: Heading Icon Couples Therap…" at bounding box center [569, 250] width 798 height 427
click at [885, 15] on span "Save" at bounding box center [881, 14] width 17 height 9
click at [926, 19] on div "Publish" at bounding box center [922, 14] width 25 height 11
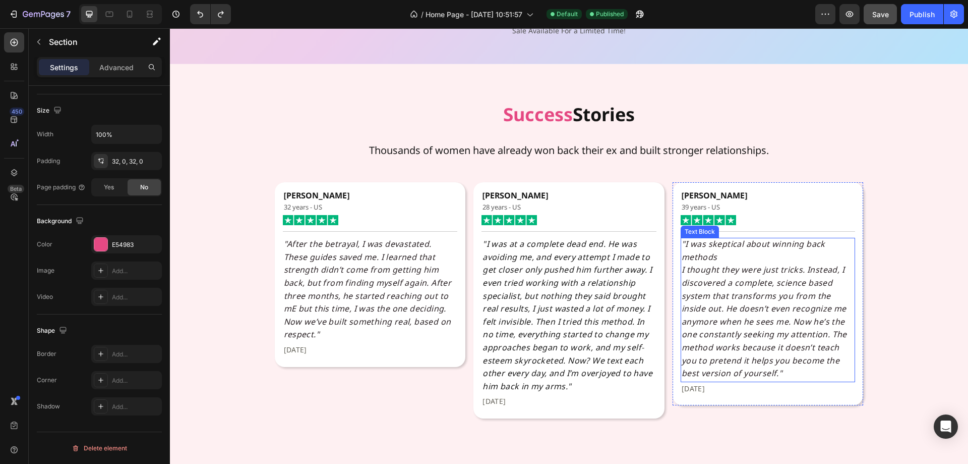
scroll to position [85, 0]
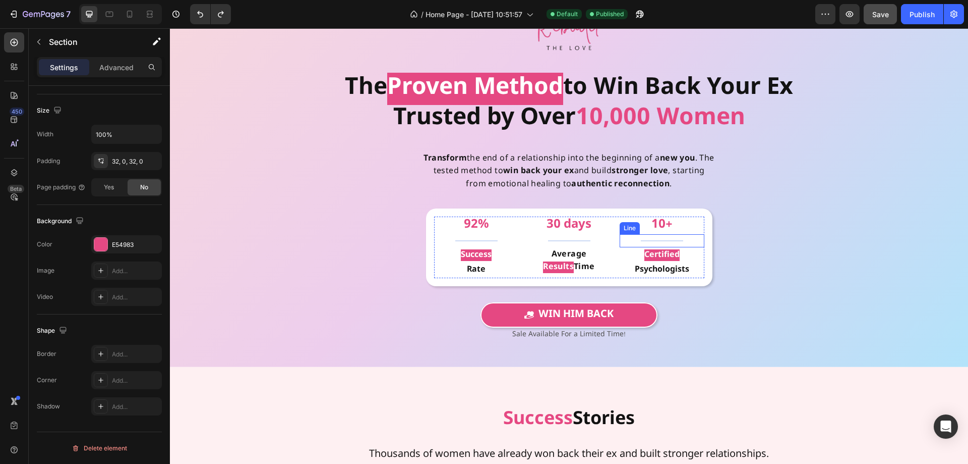
click at [672, 239] on div "Title Line" at bounding box center [662, 240] width 85 height 13
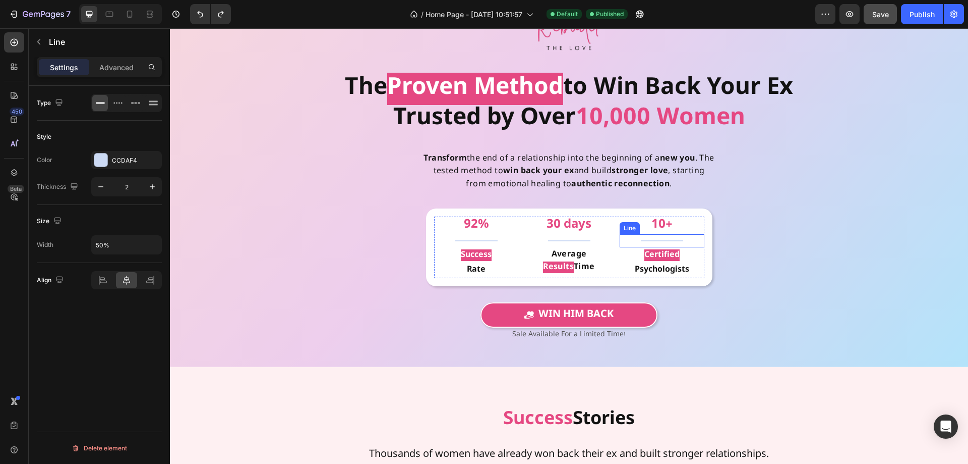
scroll to position [0, 0]
click at [117, 157] on div "CCDAF4" at bounding box center [126, 160] width 29 height 9
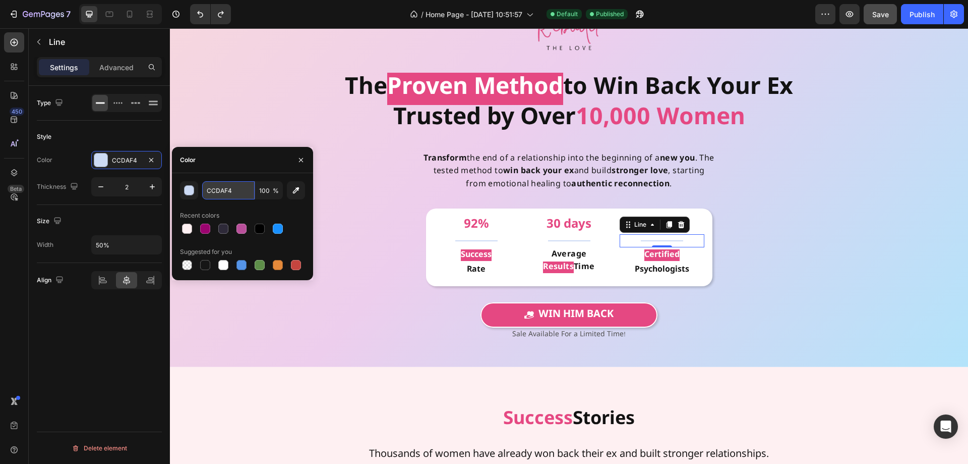
click at [226, 191] on input "CCDAF4" at bounding box center [228, 190] width 52 height 18
